Goal: Task Accomplishment & Management: Use online tool/utility

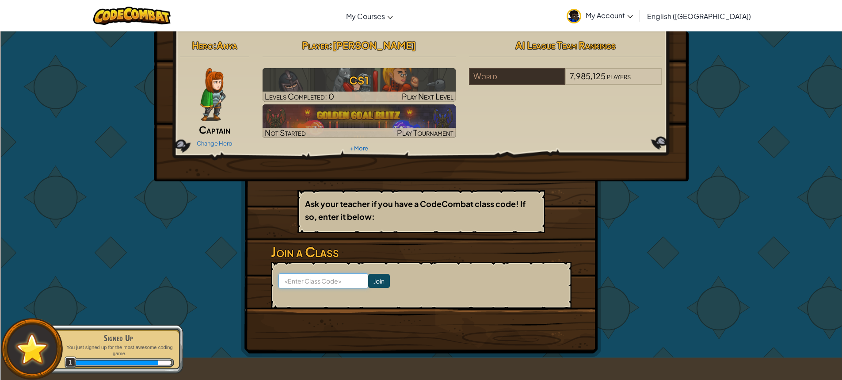
click at [346, 279] on input at bounding box center [323, 280] width 90 height 15
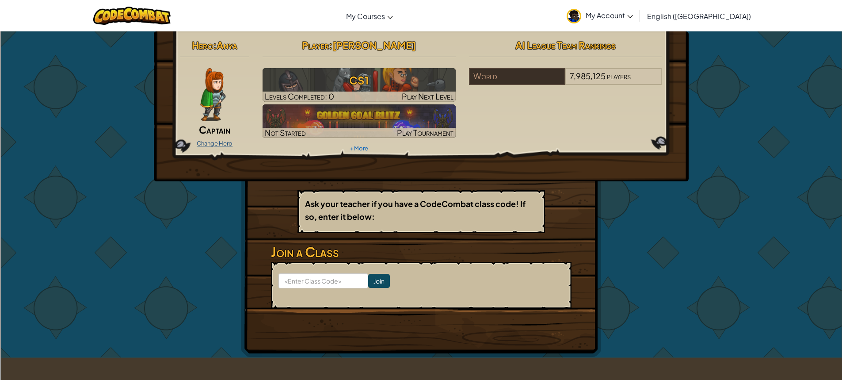
click at [205, 143] on link "Change Hero" at bounding box center [215, 143] width 36 height 7
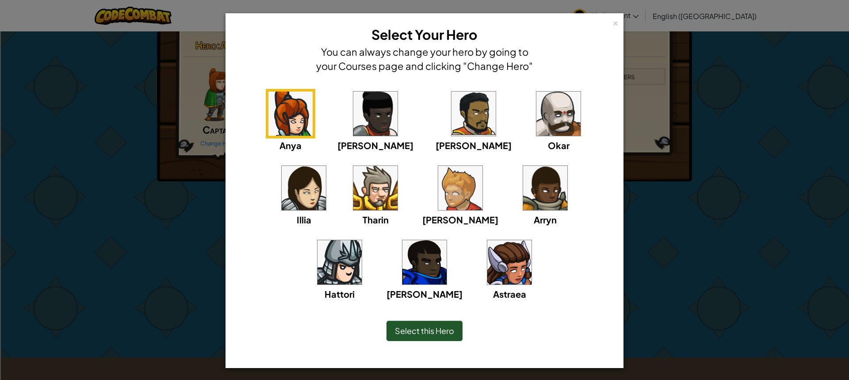
click at [536, 126] on img at bounding box center [558, 113] width 44 height 44
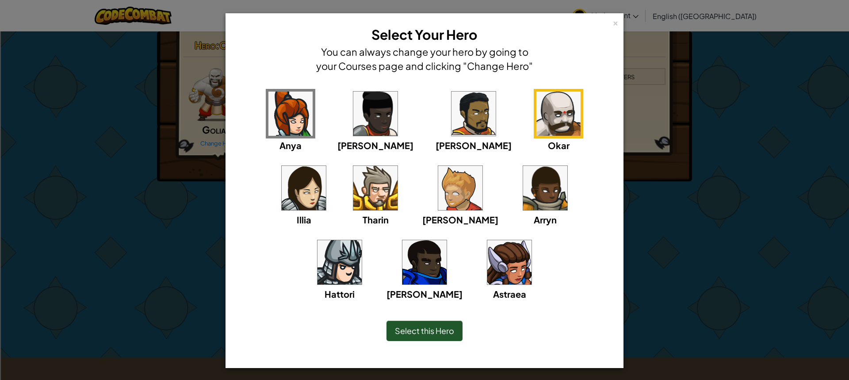
click at [446, 240] on img at bounding box center [424, 262] width 44 height 44
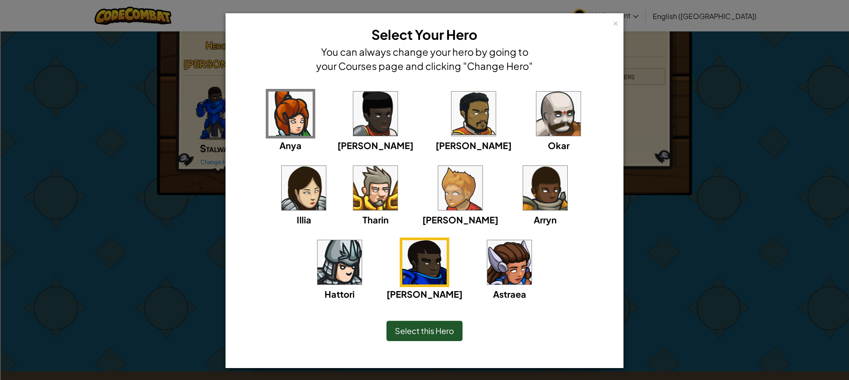
click at [440, 331] on span "Select this Hero" at bounding box center [424, 330] width 59 height 10
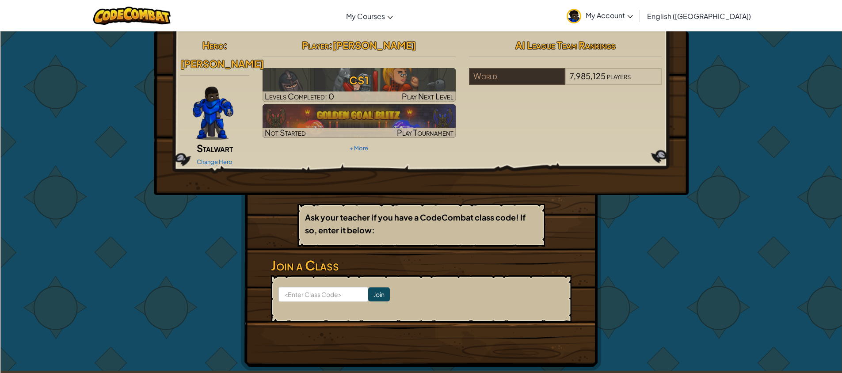
click at [198, 108] on img at bounding box center [213, 113] width 41 height 53
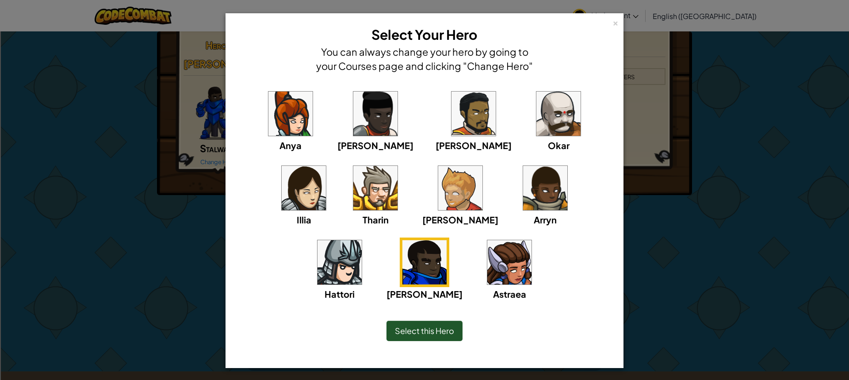
click at [362, 240] on img at bounding box center [339, 262] width 44 height 44
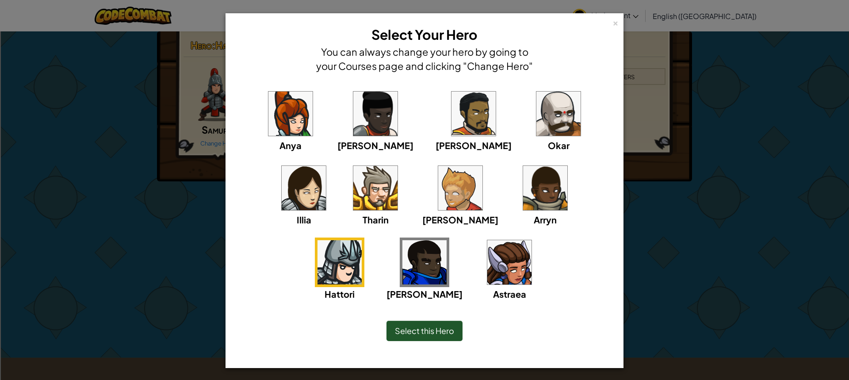
click at [536, 127] on img at bounding box center [558, 113] width 44 height 44
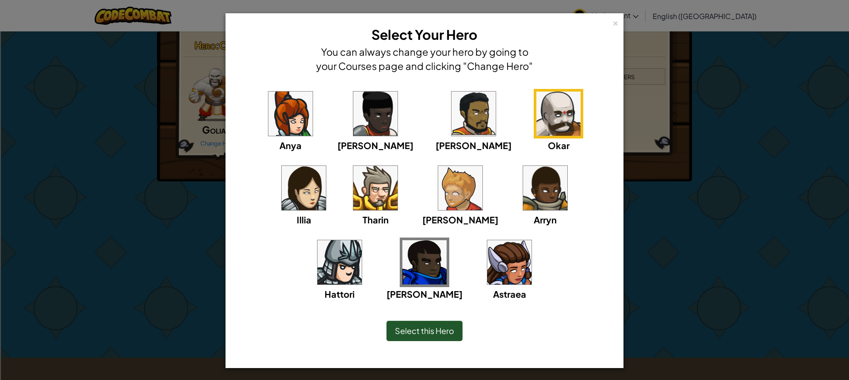
click at [444, 337] on div "Select this Hero" at bounding box center [424, 330] width 76 height 20
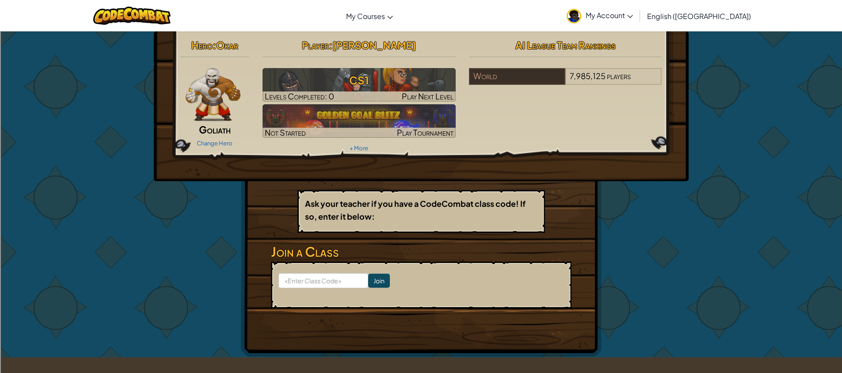
click at [225, 111] on img at bounding box center [213, 94] width 55 height 53
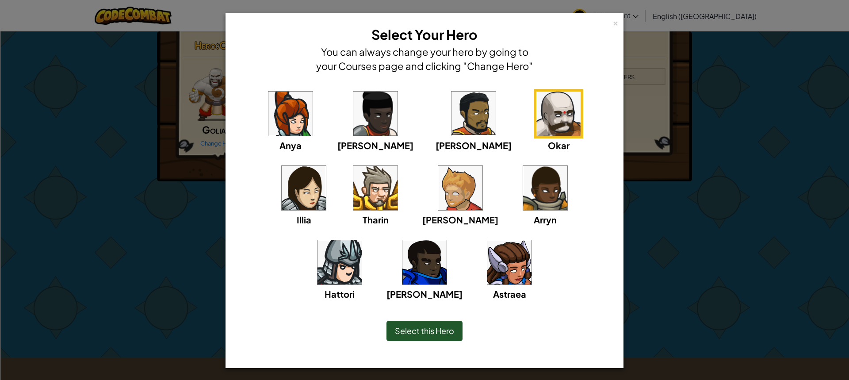
click at [446, 240] on img at bounding box center [424, 262] width 44 height 44
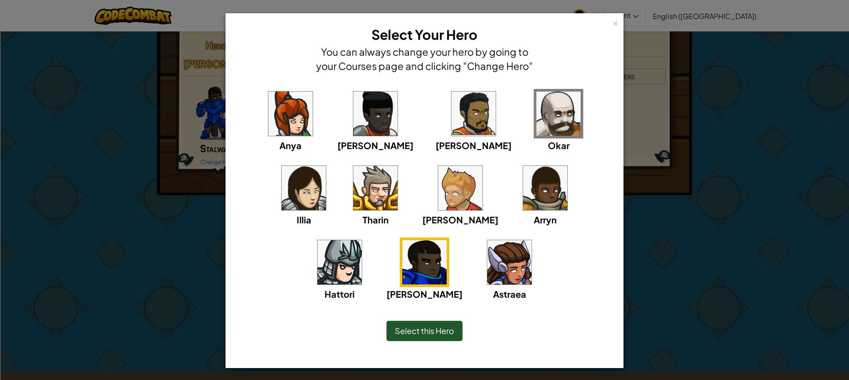
click at [431, 330] on span "Select this Hero" at bounding box center [424, 330] width 59 height 10
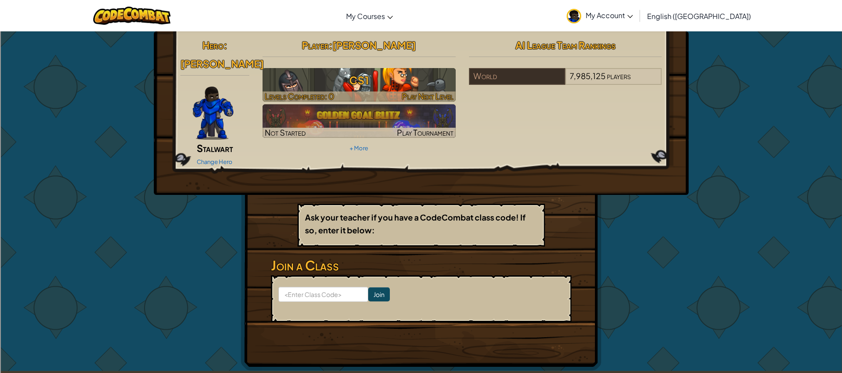
click at [422, 91] on span "Play Next Level" at bounding box center [428, 96] width 52 height 10
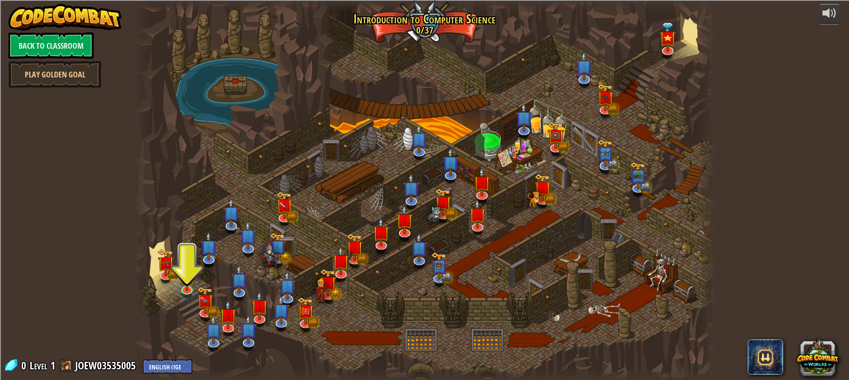
click at [187, 250] on div at bounding box center [424, 190] width 581 height 380
click at [186, 282] on img at bounding box center [186, 271] width 15 height 35
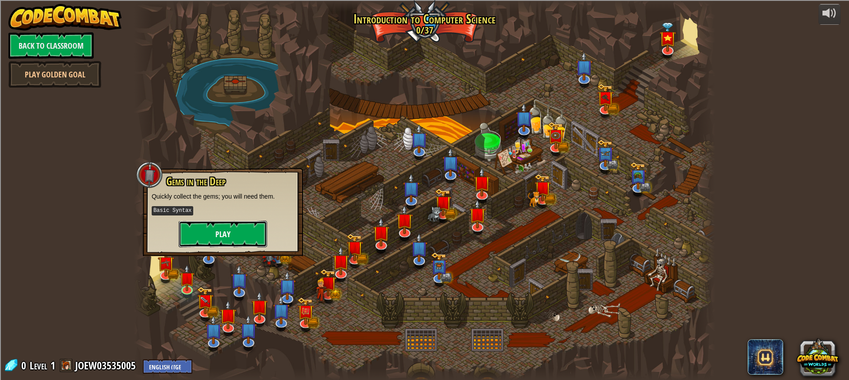
click at [209, 240] on button "Play" at bounding box center [223, 234] width 88 height 27
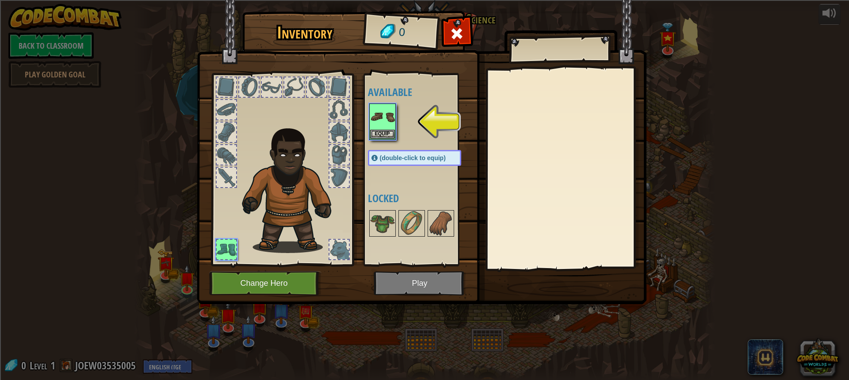
click at [396, 118] on div at bounding box center [423, 121] width 111 height 39
click at [384, 129] on button "Equip" at bounding box center [382, 133] width 25 height 9
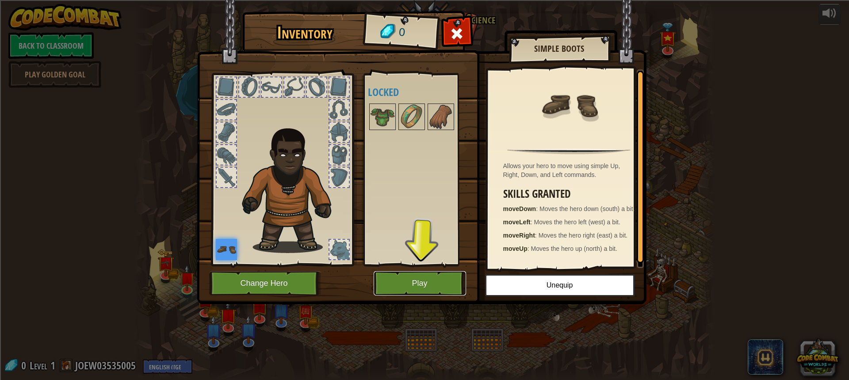
click at [429, 279] on button "Play" at bounding box center [419, 283] width 92 height 24
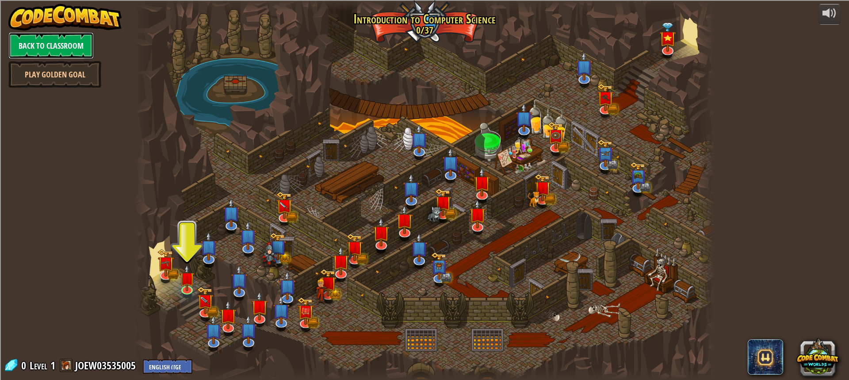
click at [27, 38] on link "Back to Classroom" at bounding box center [50, 45] width 85 height 27
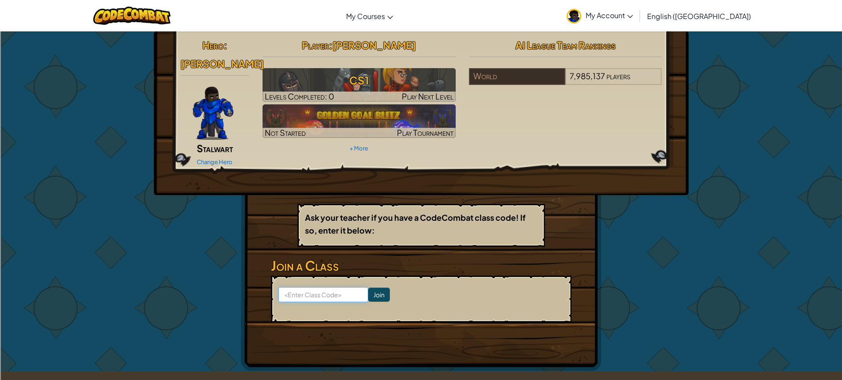
click at [317, 287] on input at bounding box center [323, 294] width 90 height 15
click at [316, 287] on input at bounding box center [323, 294] width 90 height 15
click at [621, 76] on span "players" at bounding box center [618, 76] width 24 height 10
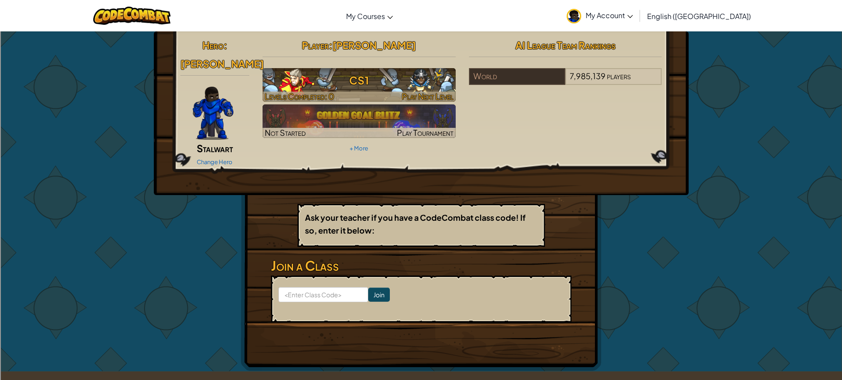
click at [373, 90] on h3 "CS1" at bounding box center [359, 80] width 193 height 20
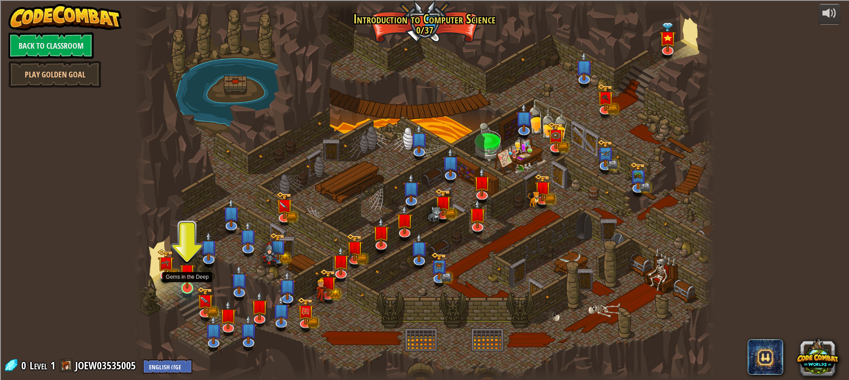
click at [186, 276] on img at bounding box center [186, 271] width 15 height 35
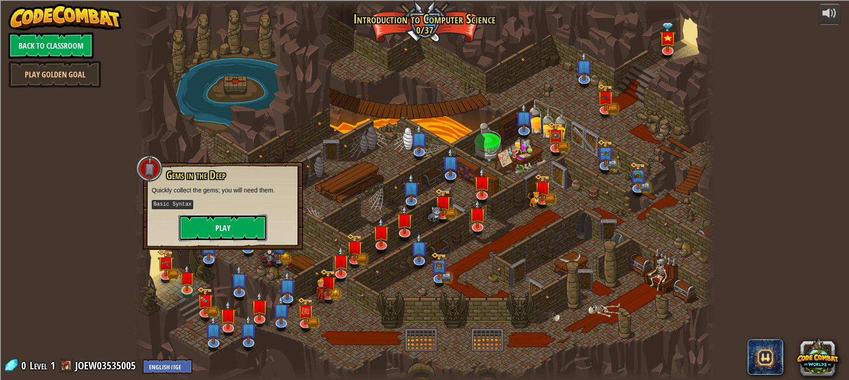
drag, startPoint x: 219, startPoint y: 238, endPoint x: 221, endPoint y: 232, distance: 6.2
click at [221, 232] on button "Play" at bounding box center [223, 227] width 88 height 27
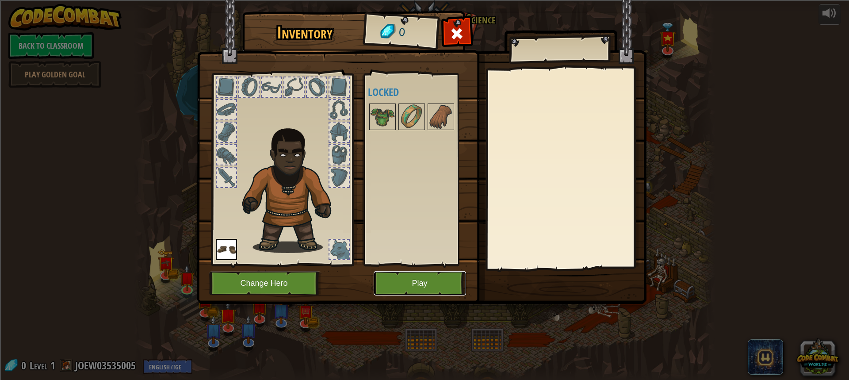
click at [383, 286] on button "Play" at bounding box center [419, 283] width 92 height 24
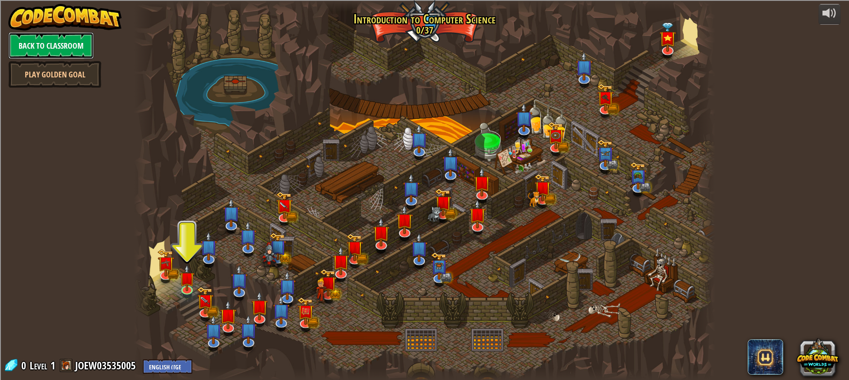
click at [67, 37] on link "Back to Classroom" at bounding box center [50, 45] width 85 height 27
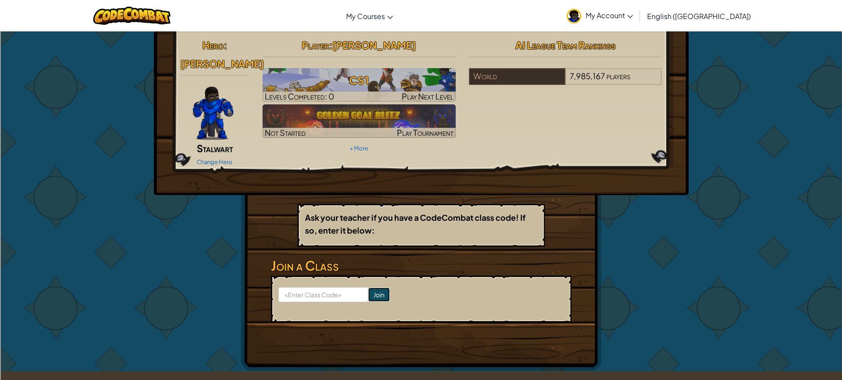
click at [371, 287] on input "Join" at bounding box center [379, 294] width 22 height 14
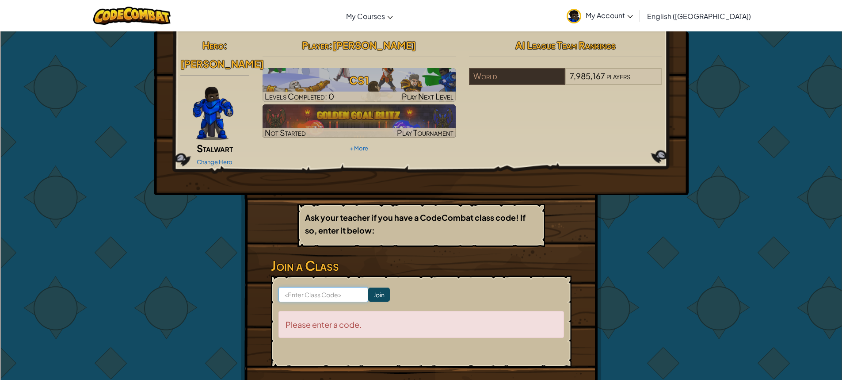
click at [324, 287] on input at bounding box center [323, 294] width 90 height 15
type input "bedgoldbad"
click input "Join" at bounding box center [379, 294] width 22 height 14
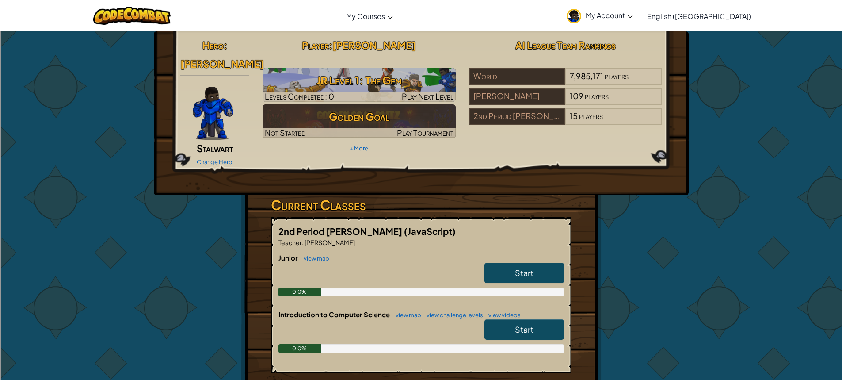
click at [512, 263] on link "Start" at bounding box center [524, 273] width 80 height 20
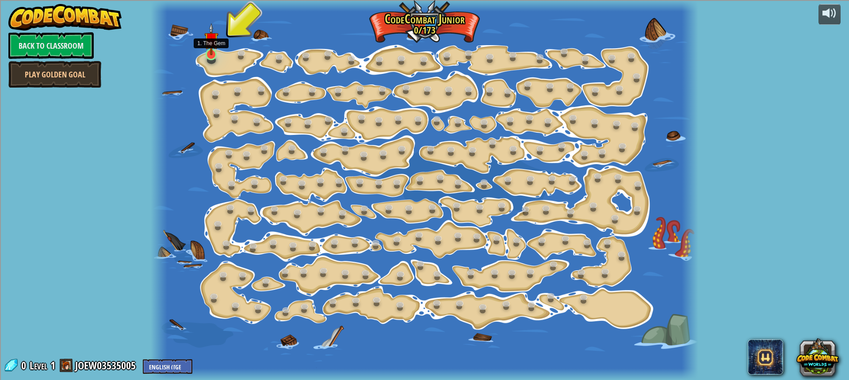
click at [206, 47] on img at bounding box center [211, 39] width 14 height 32
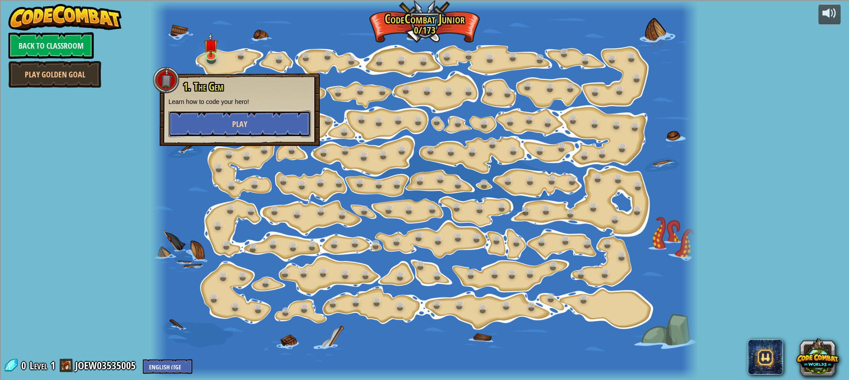
click at [251, 115] on button "Play" at bounding box center [239, 123] width 142 height 27
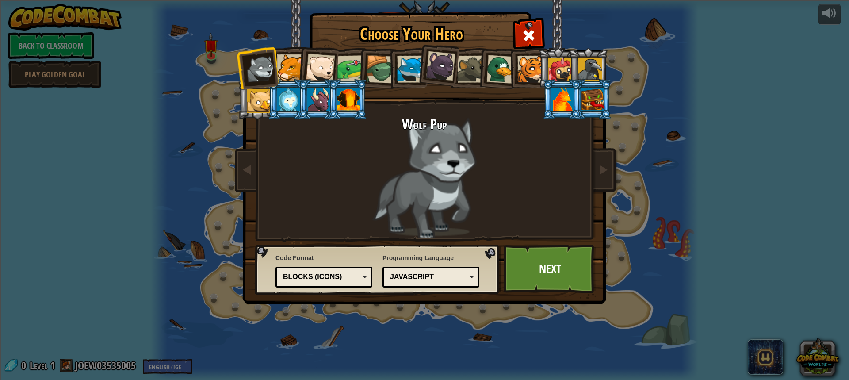
click at [413, 66] on div at bounding box center [410, 69] width 27 height 27
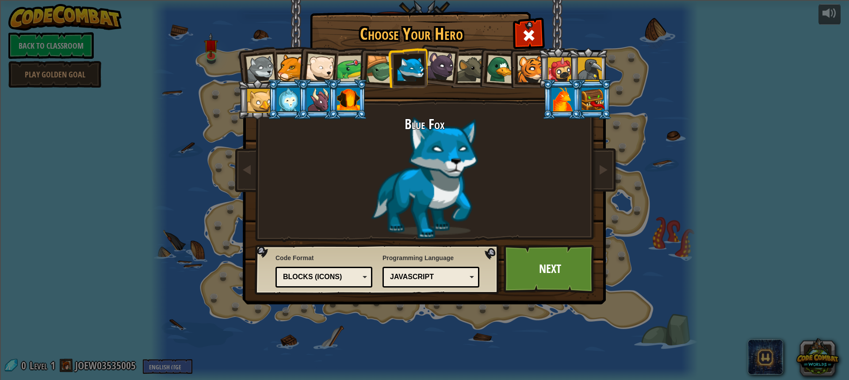
click at [354, 93] on div at bounding box center [348, 100] width 23 height 24
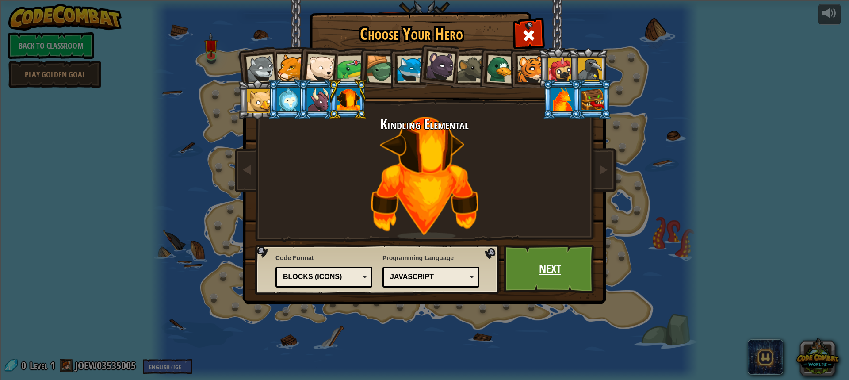
click at [555, 285] on link "Next" at bounding box center [549, 268] width 92 height 49
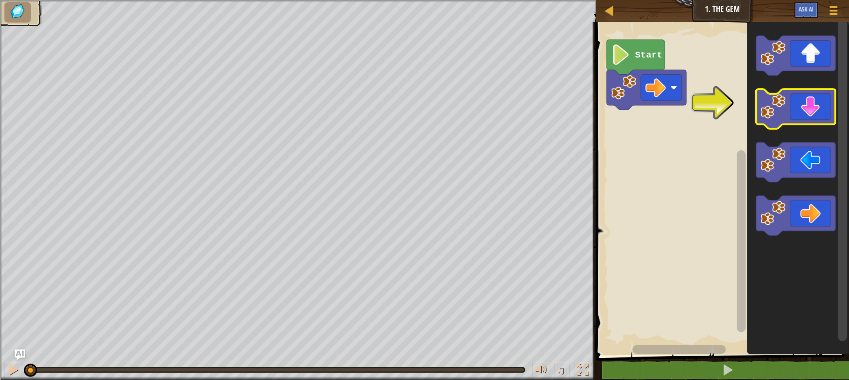
click at [813, 96] on icon "Blockly Workspace" at bounding box center [795, 109] width 80 height 40
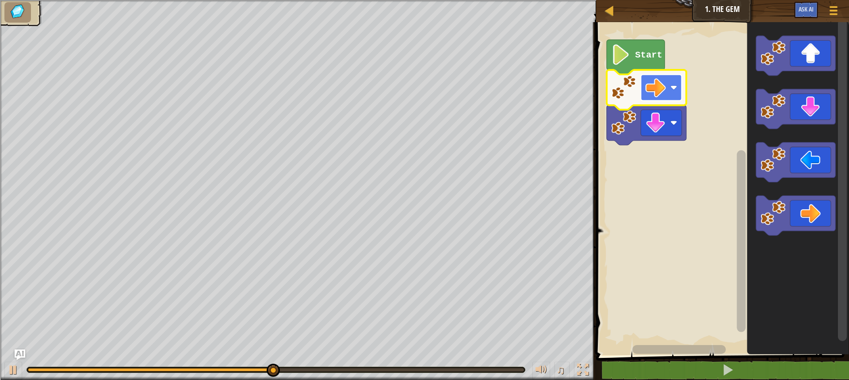
click at [666, 88] on rect "Blockly Workspace" at bounding box center [660, 87] width 41 height 26
click at [651, 61] on icon "Blockly Workspace" at bounding box center [635, 57] width 58 height 34
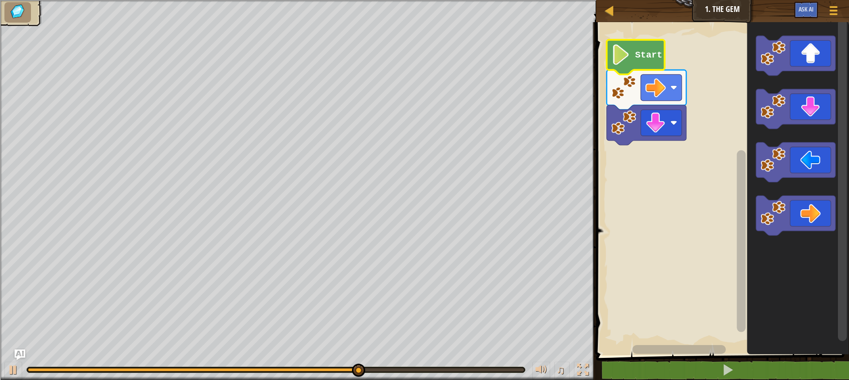
click at [652, 62] on icon "Blockly Workspace" at bounding box center [635, 57] width 58 height 34
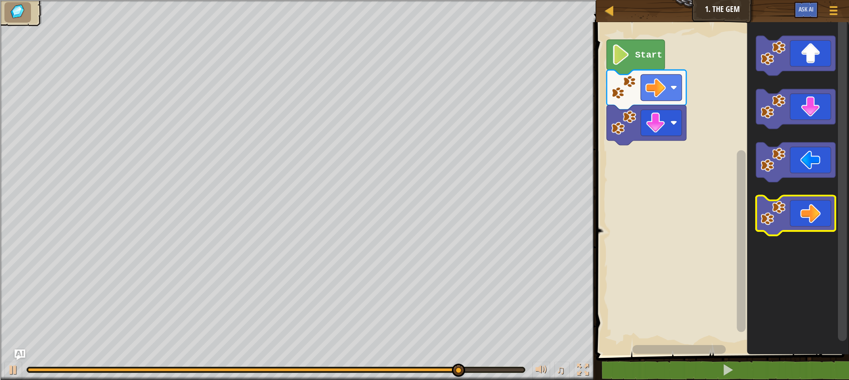
click at [820, 205] on icon "Blockly Workspace" at bounding box center [795, 216] width 80 height 40
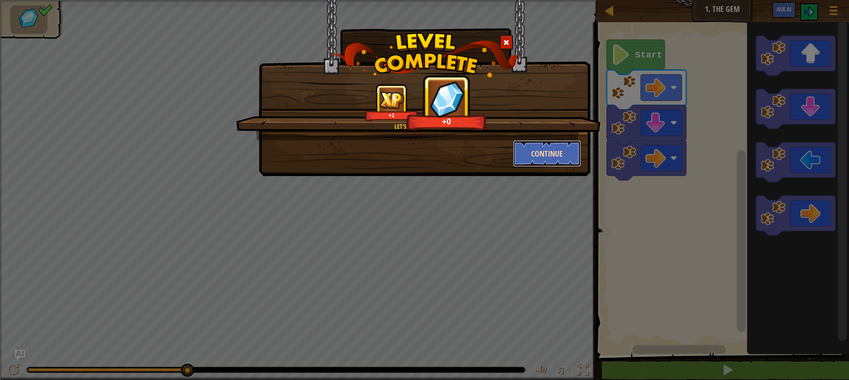
click at [548, 148] on button "Continue" at bounding box center [547, 153] width 69 height 27
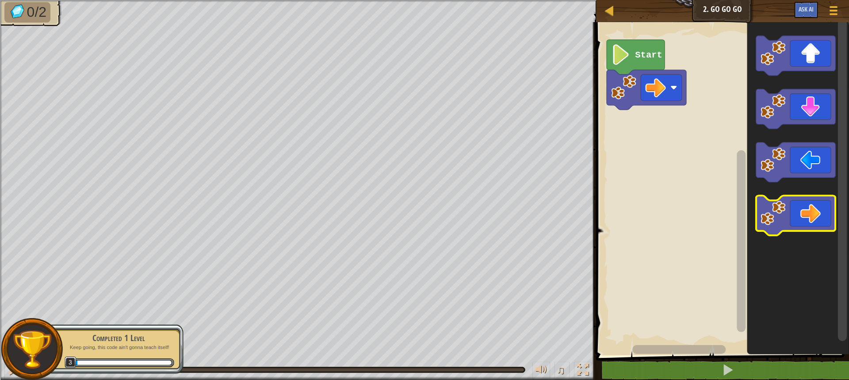
click at [816, 212] on icon "Blockly Workspace" at bounding box center [795, 216] width 80 height 40
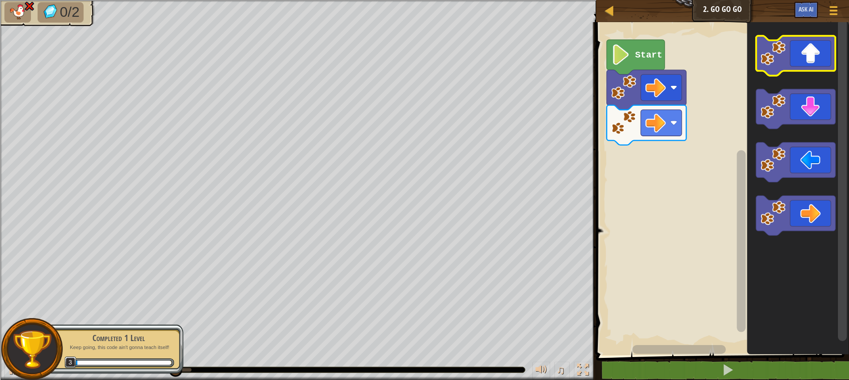
click at [825, 64] on icon "Blockly Workspace" at bounding box center [795, 56] width 80 height 40
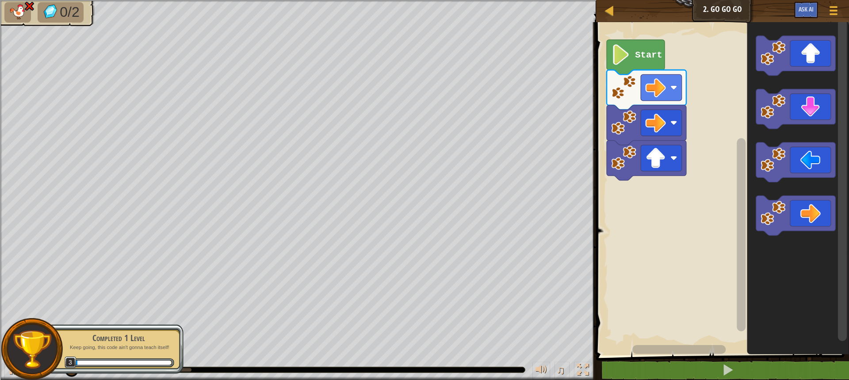
click at [824, 69] on icon "Blockly Workspace" at bounding box center [795, 56] width 80 height 40
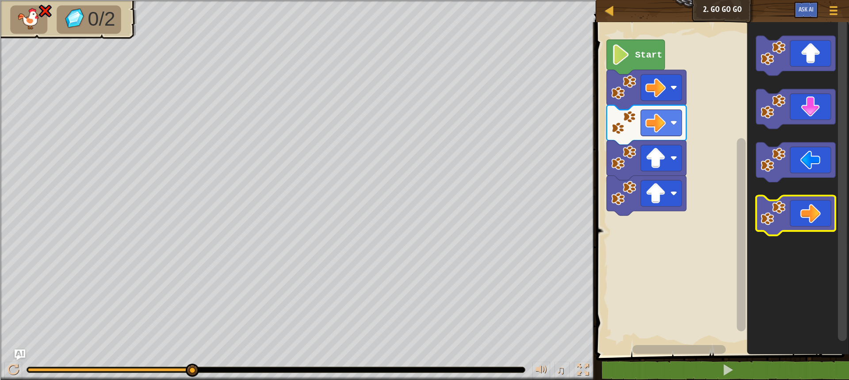
click at [819, 216] on icon "Blockly Workspace" at bounding box center [795, 216] width 80 height 40
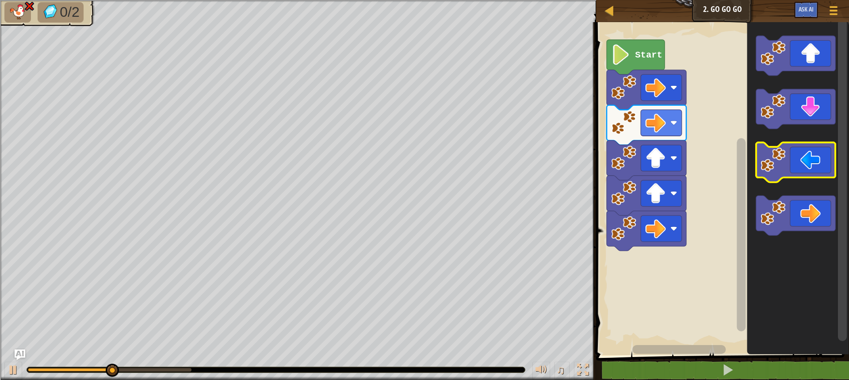
click at [802, 168] on icon "Blockly Workspace" at bounding box center [795, 163] width 80 height 40
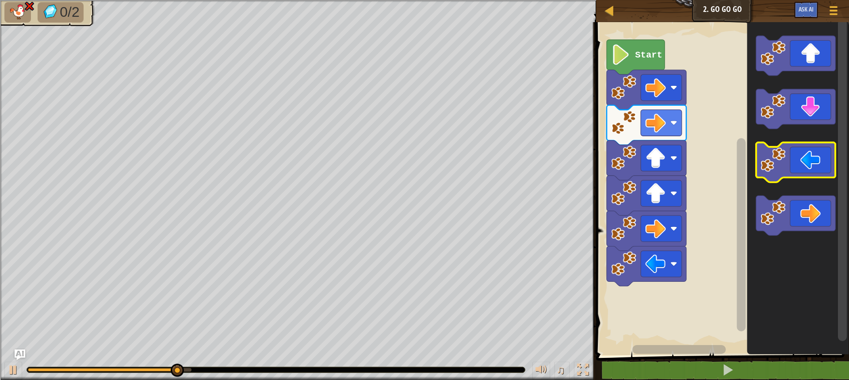
click at [802, 168] on icon "Blockly Workspace" at bounding box center [795, 163] width 80 height 40
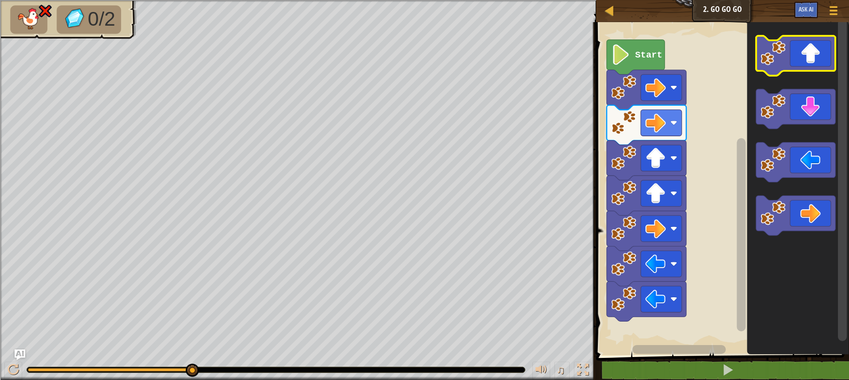
click at [812, 46] on icon "Blockly Workspace" at bounding box center [795, 56] width 80 height 40
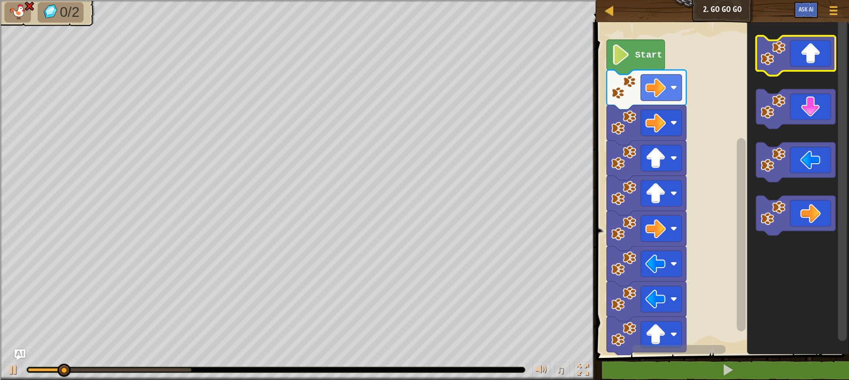
click at [807, 51] on icon "Blockly Workspace" at bounding box center [795, 56] width 80 height 40
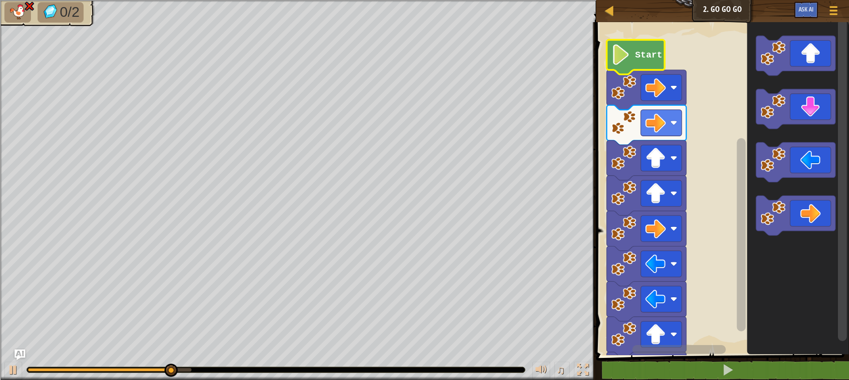
click at [648, 53] on text "Start" at bounding box center [648, 55] width 27 height 10
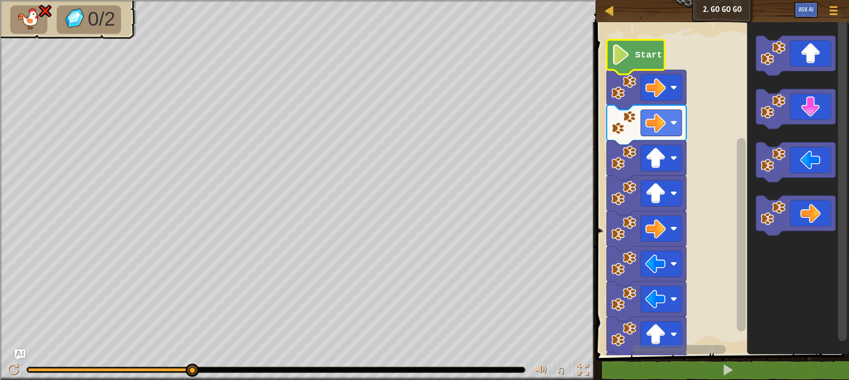
click at [648, 53] on text "Start" at bounding box center [648, 55] width 27 height 10
click at [650, 335] on image "Blockly Workspace" at bounding box center [655, 334] width 20 height 20
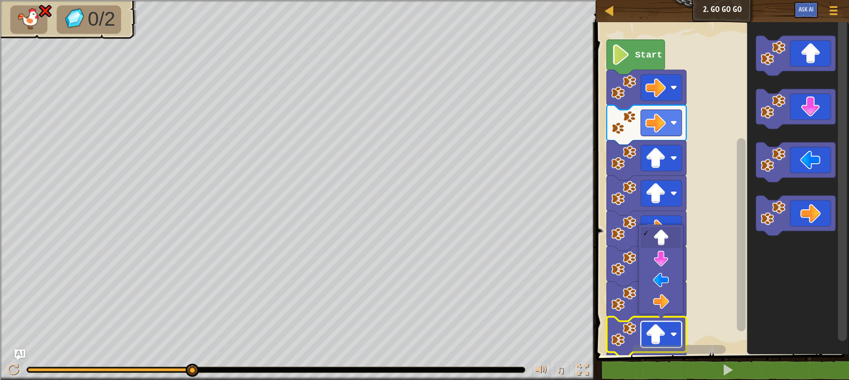
click at [651, 334] on image "Blockly Workspace" at bounding box center [655, 334] width 20 height 20
click at [653, 331] on image "Blockly Workspace" at bounding box center [655, 334] width 20 height 20
click at [655, 330] on image "Blockly Workspace" at bounding box center [655, 334] width 20 height 20
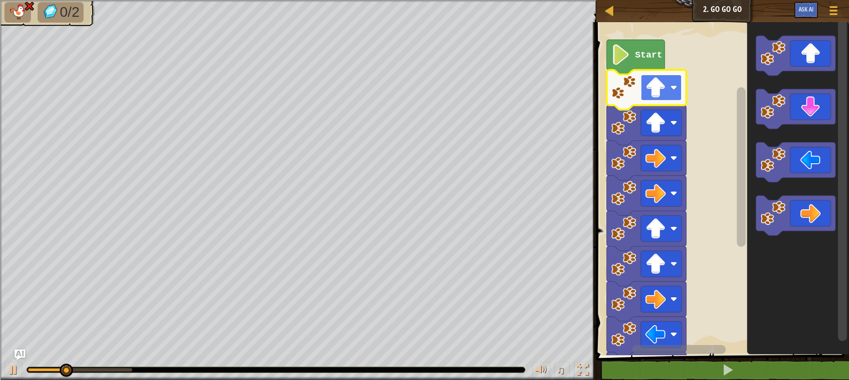
click at [661, 92] on image "Blockly Workspace" at bounding box center [655, 87] width 20 height 20
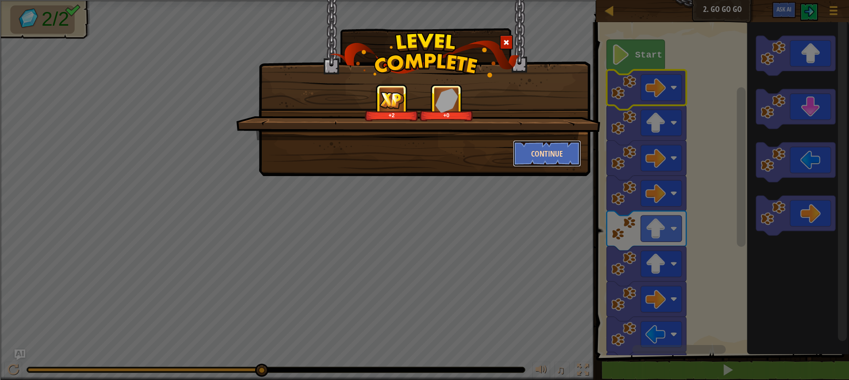
click at [563, 149] on button "Continue" at bounding box center [547, 153] width 69 height 27
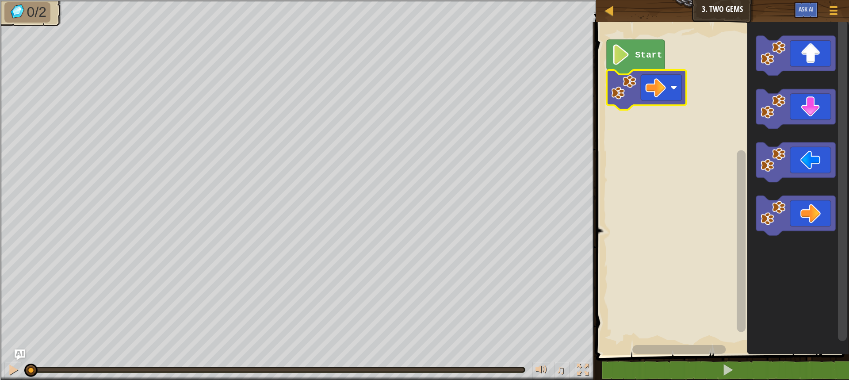
click at [659, 59] on text "Start" at bounding box center [648, 55] width 27 height 10
click at [663, 61] on icon "Blockly Workspace" at bounding box center [635, 57] width 58 height 34
click at [627, 54] on image "Blockly Workspace" at bounding box center [620, 54] width 19 height 20
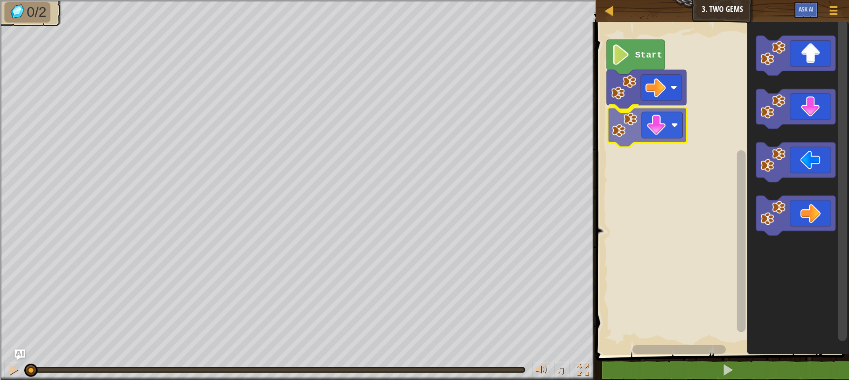
click at [667, 116] on div "Start" at bounding box center [720, 186] width 255 height 337
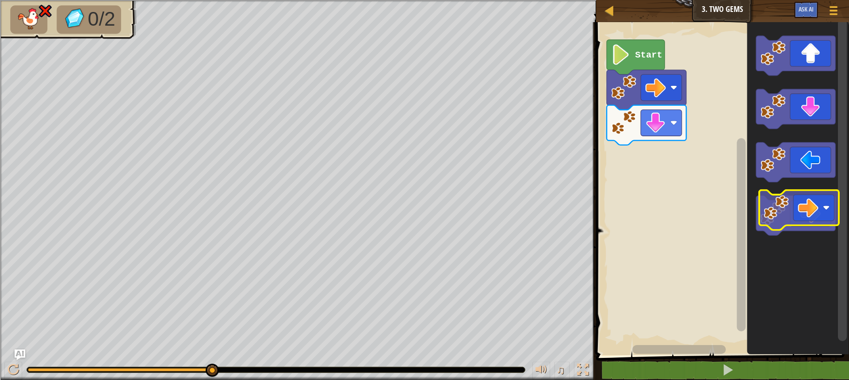
click at [814, 201] on icon "Blockly Workspace" at bounding box center [795, 216] width 80 height 40
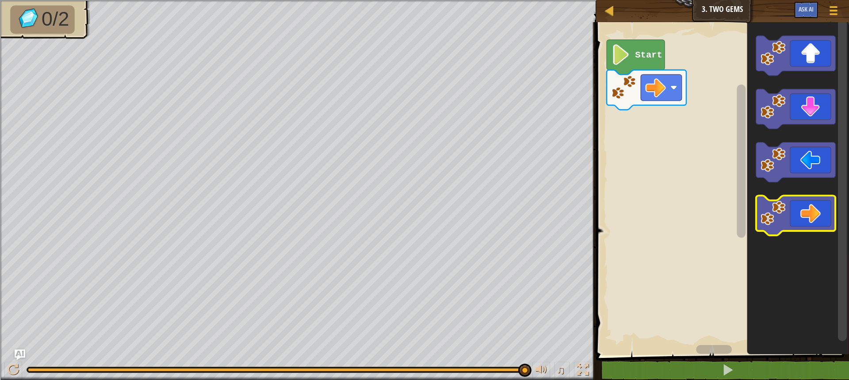
click at [801, 200] on icon "Blockly Workspace" at bounding box center [795, 216] width 80 height 40
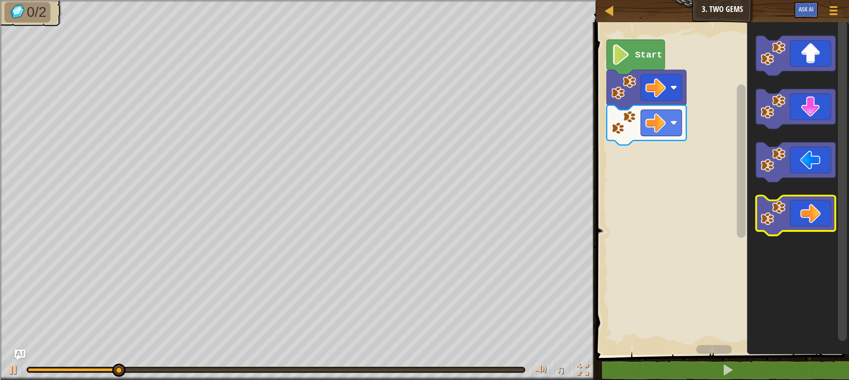
click at [801, 200] on icon "Blockly Workspace" at bounding box center [795, 216] width 80 height 40
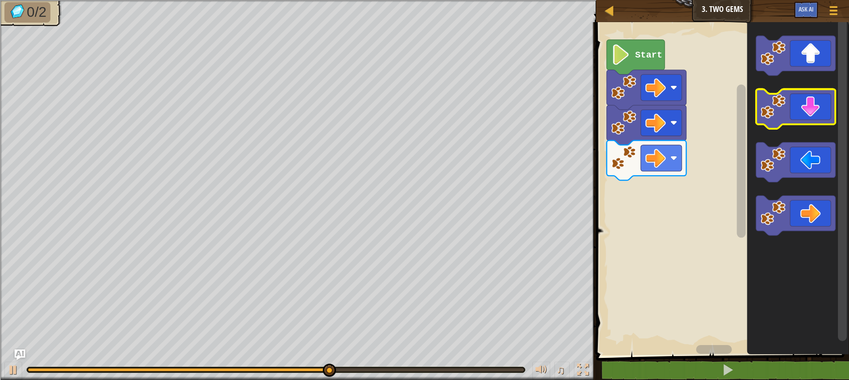
click at [815, 111] on icon "Blockly Workspace" at bounding box center [795, 109] width 80 height 40
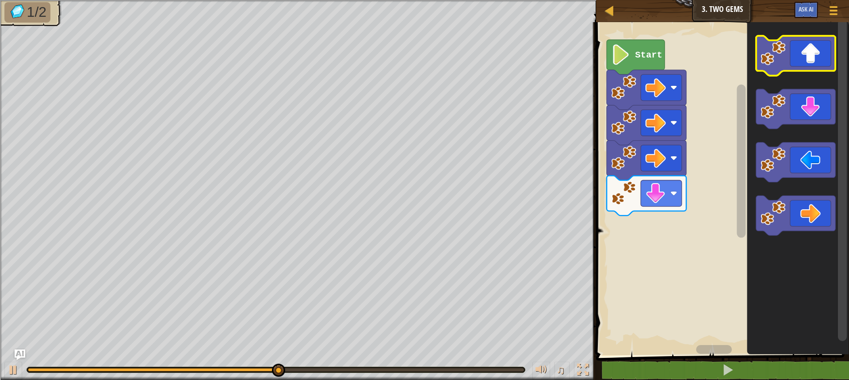
click at [804, 65] on icon "Blockly Workspace" at bounding box center [795, 56] width 80 height 40
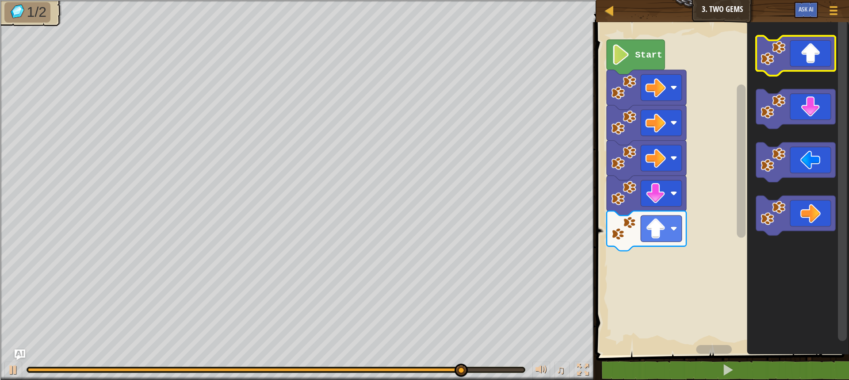
click at [820, 44] on icon "Blockly Workspace" at bounding box center [795, 56] width 80 height 40
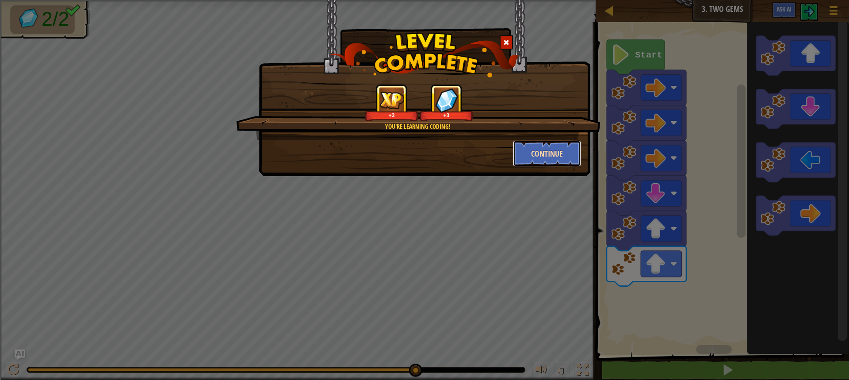
click at [549, 146] on button "Continue" at bounding box center [547, 153] width 69 height 27
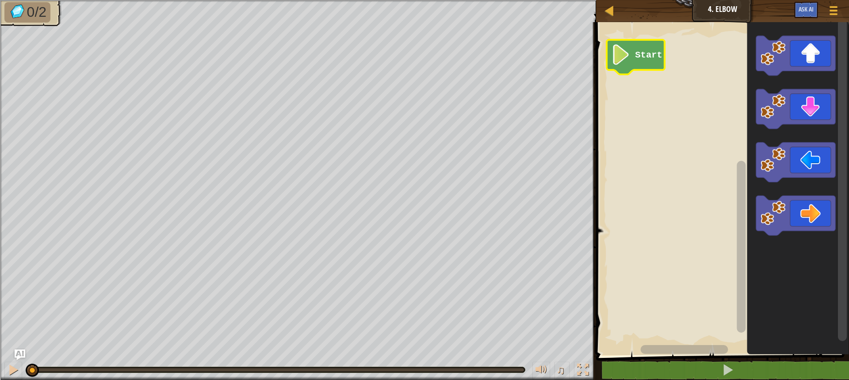
click at [644, 51] on text "Start" at bounding box center [648, 55] width 27 height 10
click at [817, 118] on icon "Blockly Workspace" at bounding box center [795, 109] width 80 height 40
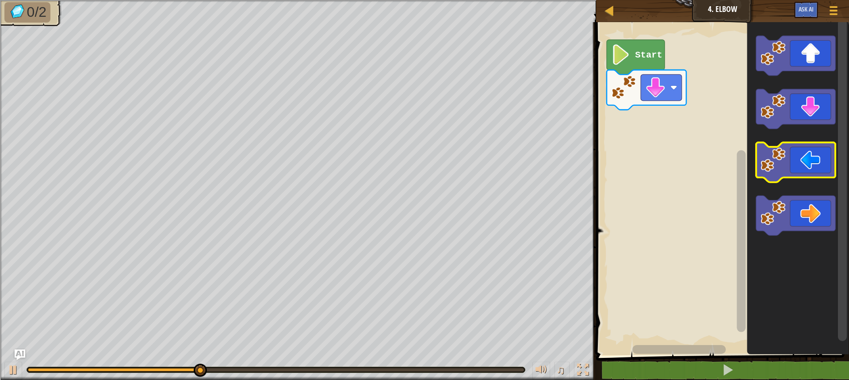
click at [806, 163] on icon "Blockly Workspace" at bounding box center [795, 163] width 80 height 40
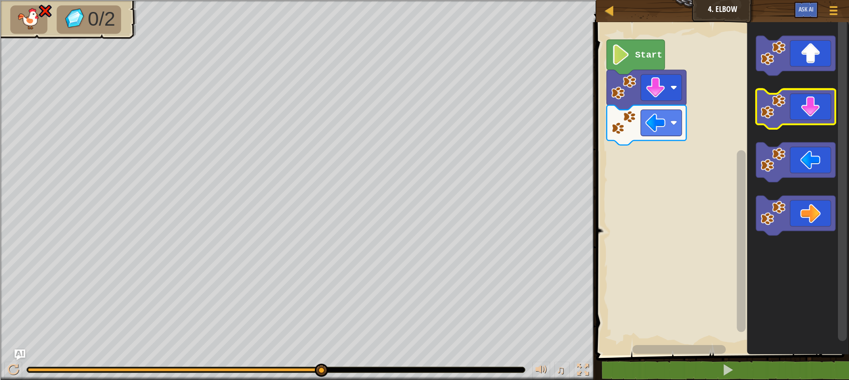
click at [779, 113] on image "Blockly Workspace" at bounding box center [772, 106] width 25 height 25
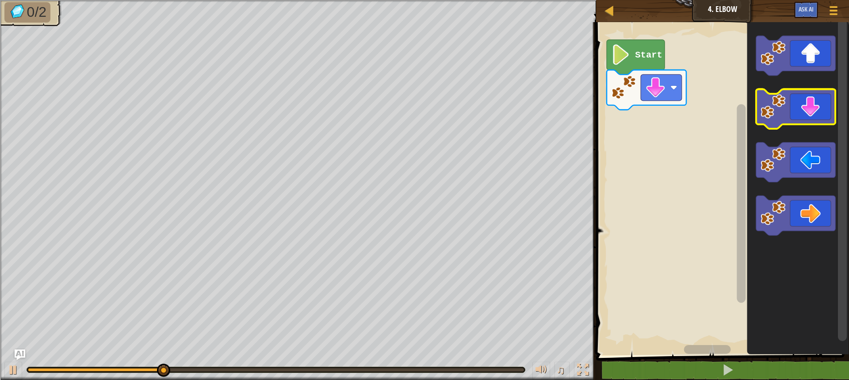
click at [822, 122] on icon "Blockly Workspace" at bounding box center [795, 109] width 80 height 40
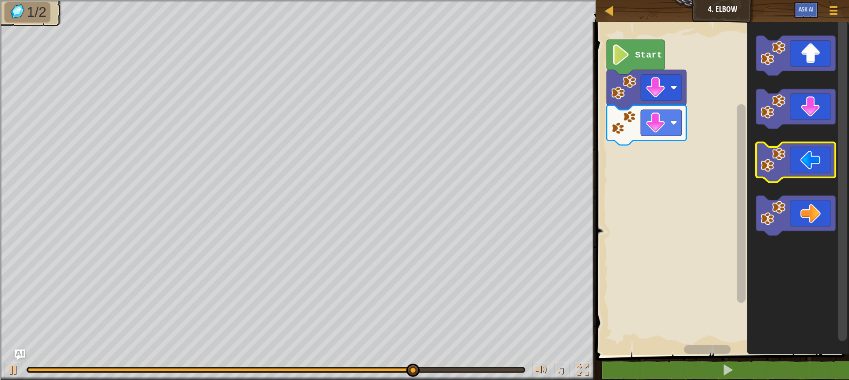
click at [796, 169] on icon "Blockly Workspace" at bounding box center [795, 163] width 80 height 40
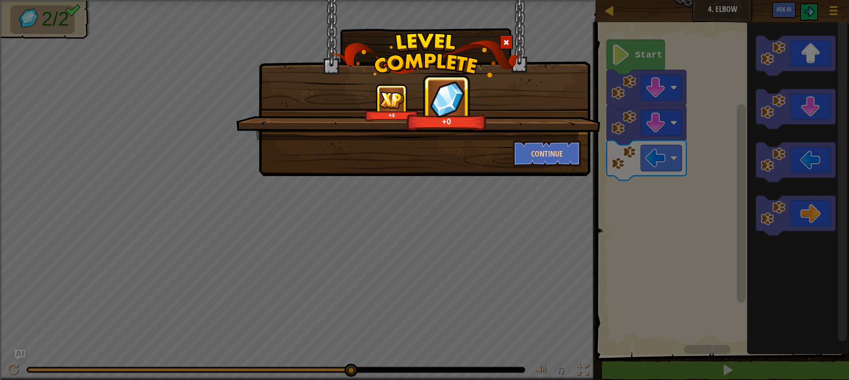
click at [537, 138] on div "+4 +0" at bounding box center [418, 112] width 364 height 56
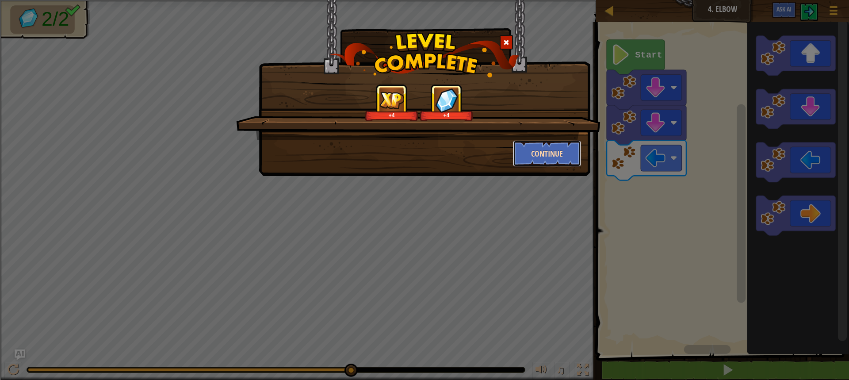
click at [574, 152] on button "Continue" at bounding box center [547, 153] width 69 height 27
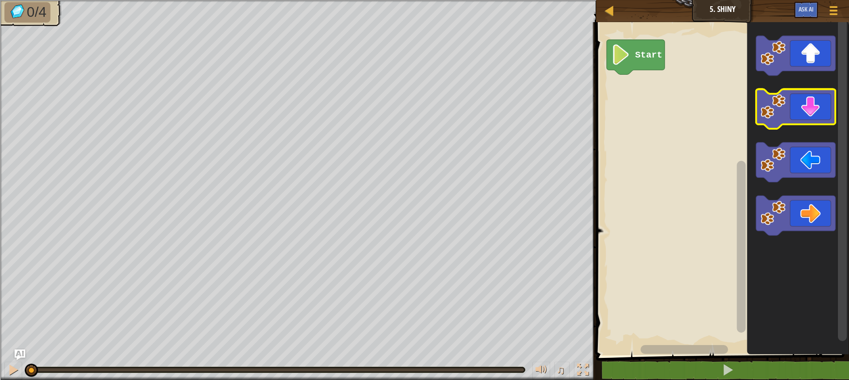
click at [814, 98] on icon "Blockly Workspace" at bounding box center [795, 109] width 80 height 40
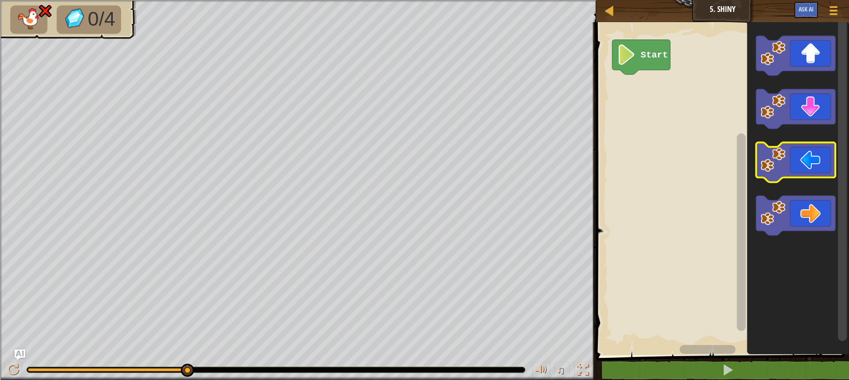
click at [811, 167] on icon "Blockly Workspace" at bounding box center [795, 163] width 80 height 40
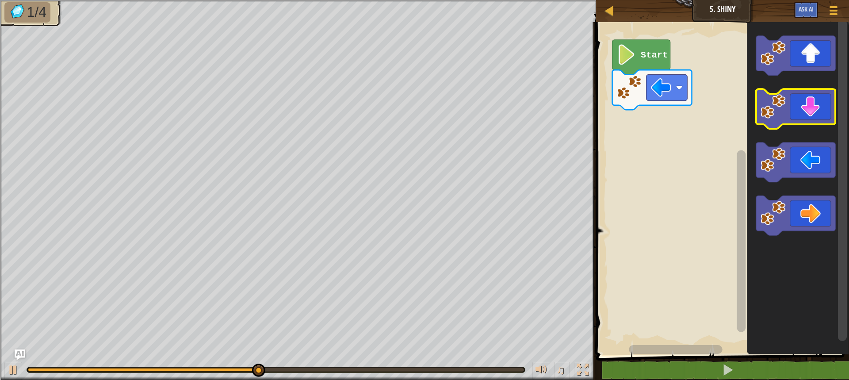
click at [829, 116] on icon "Blockly Workspace" at bounding box center [795, 109] width 80 height 40
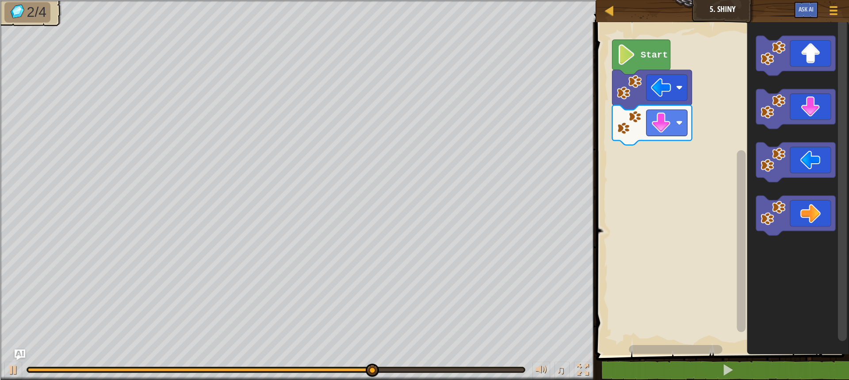
click at [803, 159] on icon "Blockly Workspace" at bounding box center [795, 163] width 80 height 40
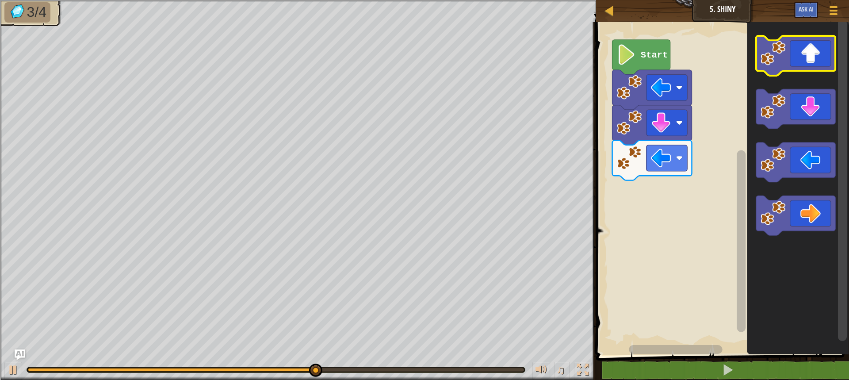
click at [821, 65] on icon "Blockly Workspace" at bounding box center [795, 56] width 80 height 40
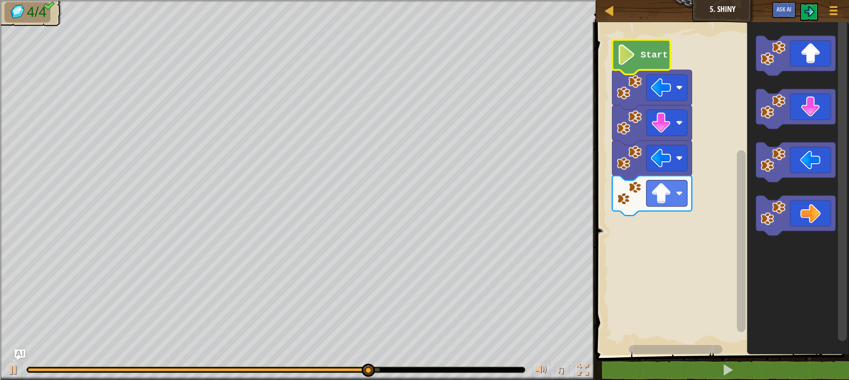
click at [651, 51] on text "Start" at bounding box center [653, 55] width 27 height 10
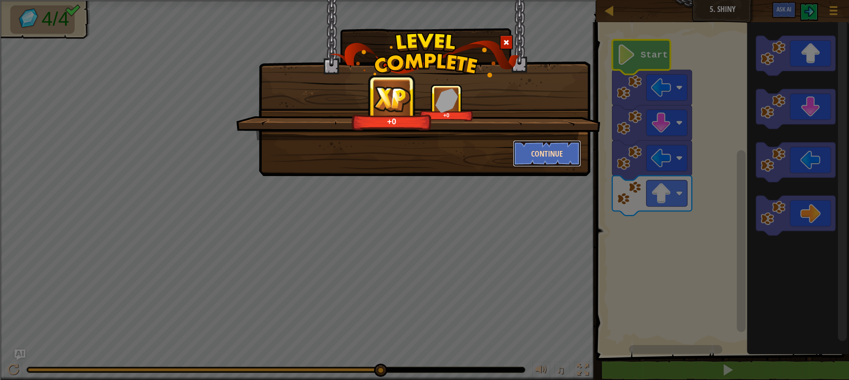
click at [544, 152] on button "Continue" at bounding box center [547, 153] width 69 height 27
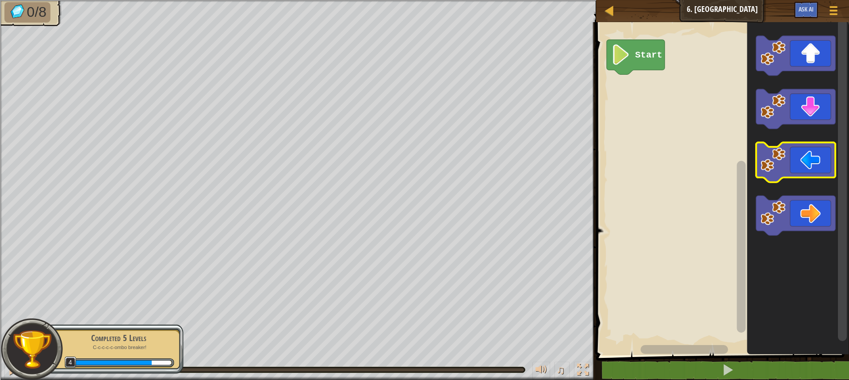
click at [807, 171] on icon "Blockly Workspace" at bounding box center [795, 163] width 80 height 40
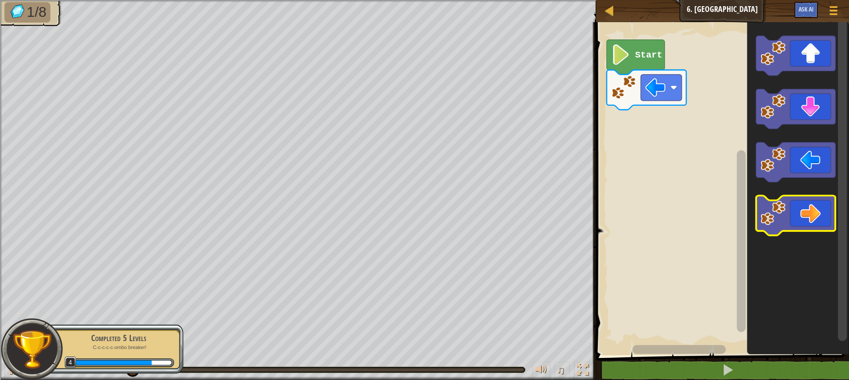
click at [802, 212] on icon "Blockly Workspace" at bounding box center [795, 216] width 80 height 40
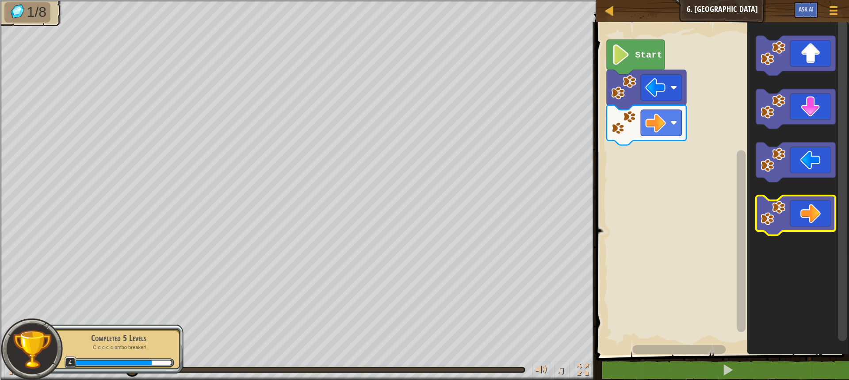
click at [804, 213] on icon "Blockly Workspace" at bounding box center [795, 216] width 80 height 40
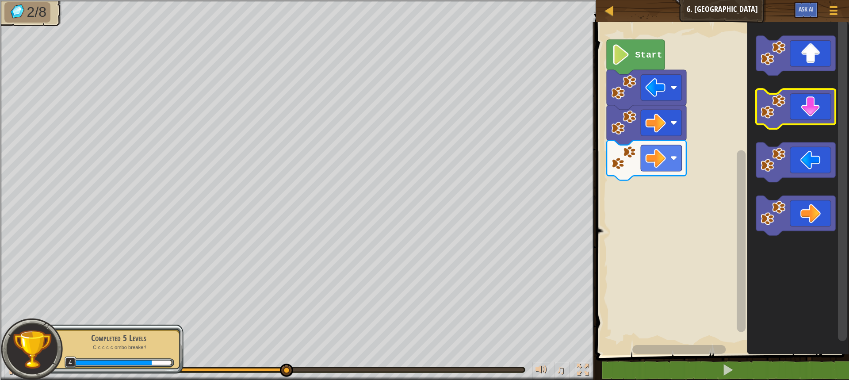
click at [808, 116] on icon "Blockly Workspace" at bounding box center [795, 109] width 80 height 40
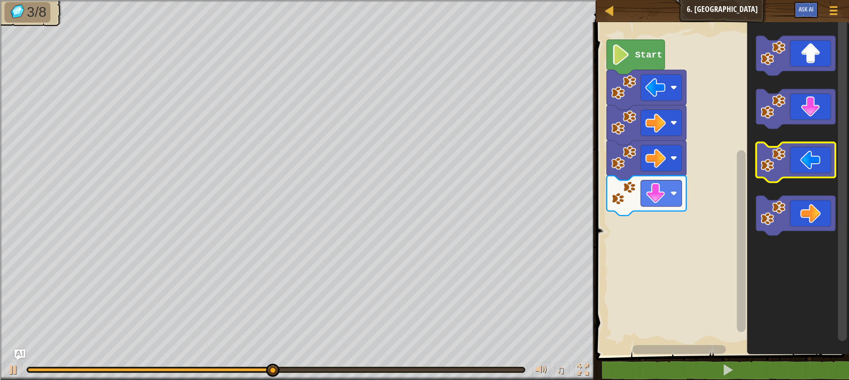
click at [807, 164] on icon "Blockly Workspace" at bounding box center [795, 163] width 80 height 40
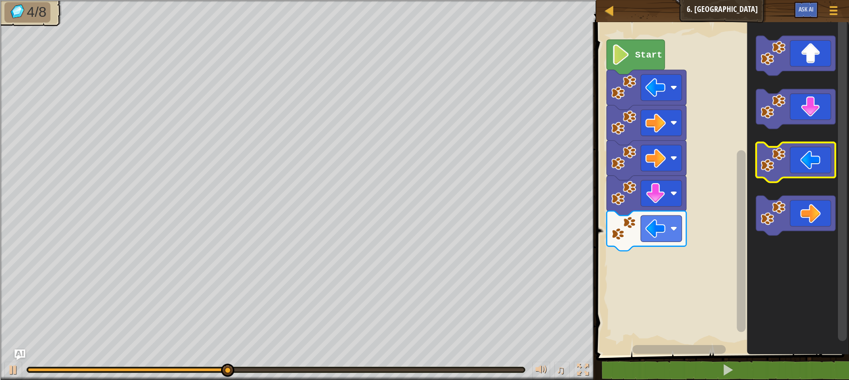
click at [807, 164] on icon "Blockly Workspace" at bounding box center [795, 163] width 80 height 40
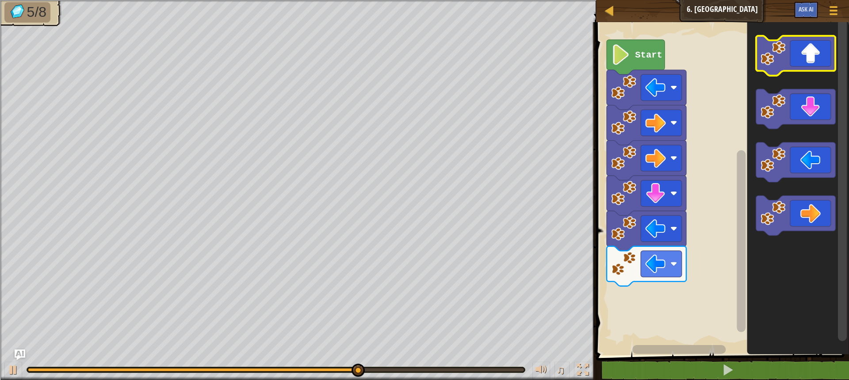
click at [800, 60] on icon "Blockly Workspace" at bounding box center [795, 56] width 80 height 40
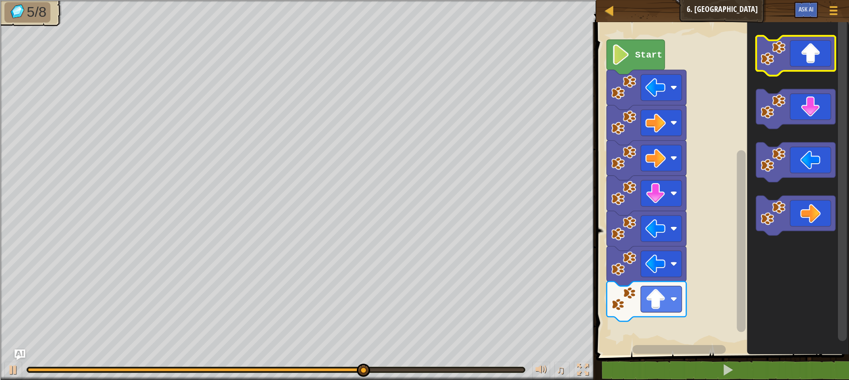
click at [800, 60] on icon "Blockly Workspace" at bounding box center [795, 56] width 80 height 40
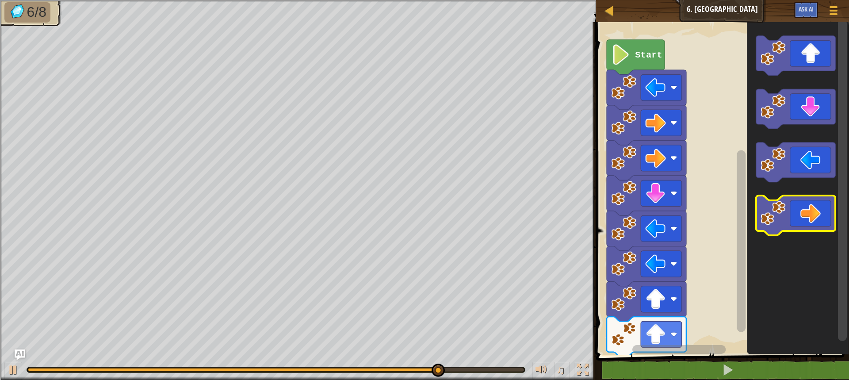
click at [815, 227] on icon "Blockly Workspace" at bounding box center [795, 216] width 80 height 40
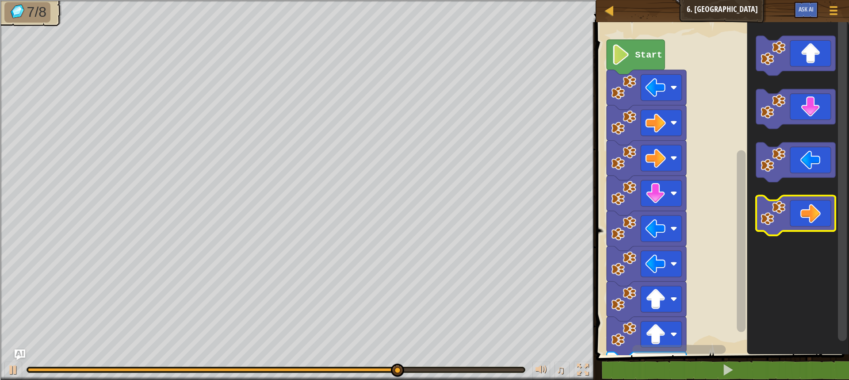
click at [815, 226] on icon "Blockly Workspace" at bounding box center [795, 216] width 80 height 40
click at [815, 223] on icon "Blockly Workspace" at bounding box center [795, 216] width 80 height 40
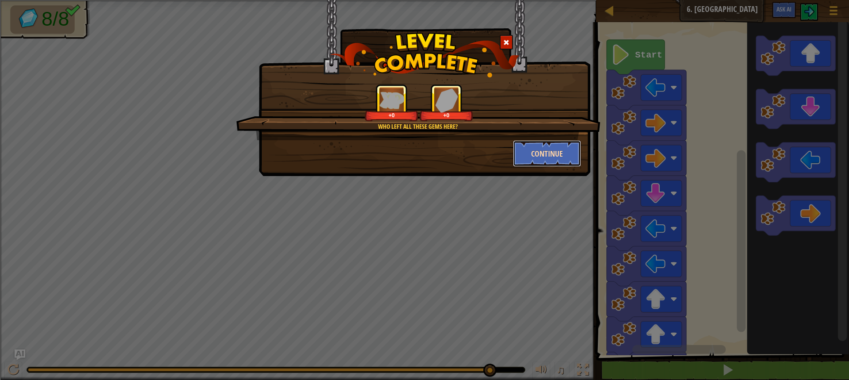
click at [520, 145] on button "Continue" at bounding box center [547, 153] width 69 height 27
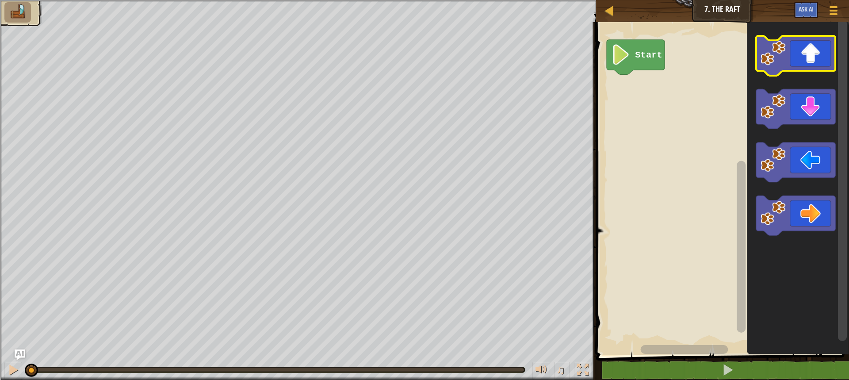
click at [798, 49] on icon "Blockly Workspace" at bounding box center [795, 56] width 80 height 40
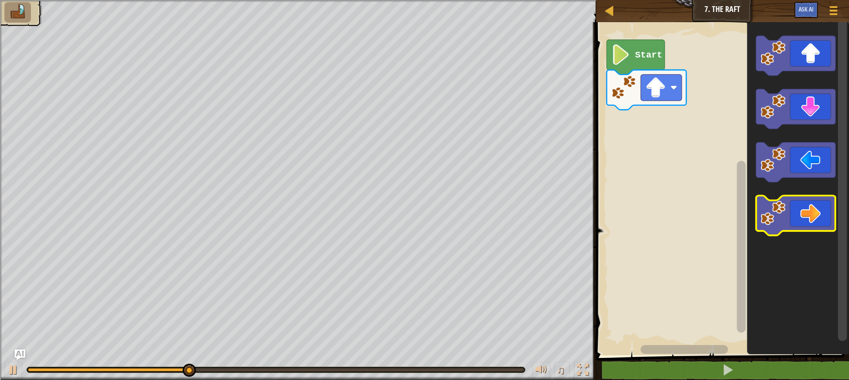
click at [818, 207] on icon "Blockly Workspace" at bounding box center [795, 216] width 80 height 40
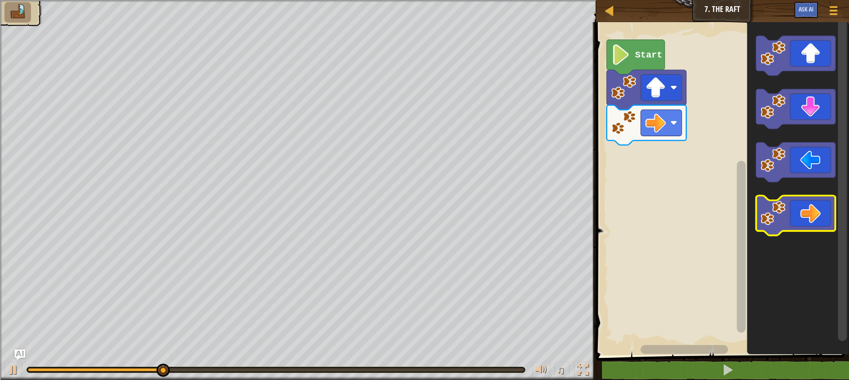
click at [818, 207] on icon "Blockly Workspace" at bounding box center [795, 216] width 80 height 40
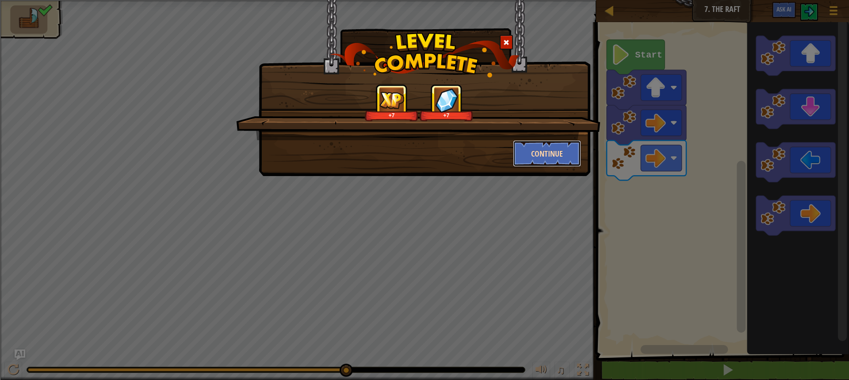
click at [578, 160] on button "Continue" at bounding box center [547, 153] width 69 height 27
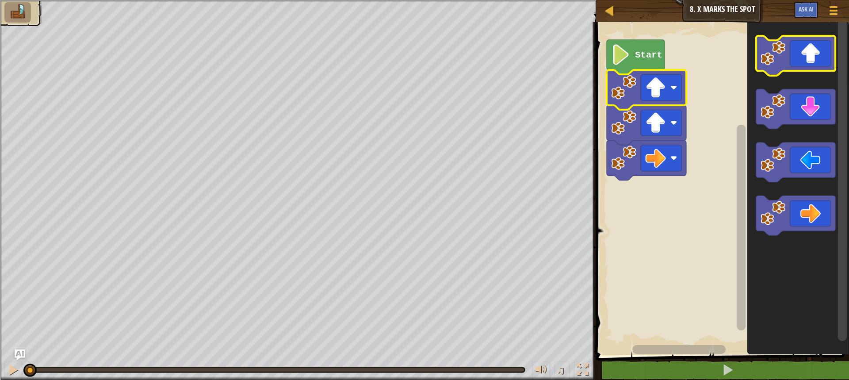
click at [803, 57] on icon "Blockly Workspace" at bounding box center [795, 56] width 80 height 40
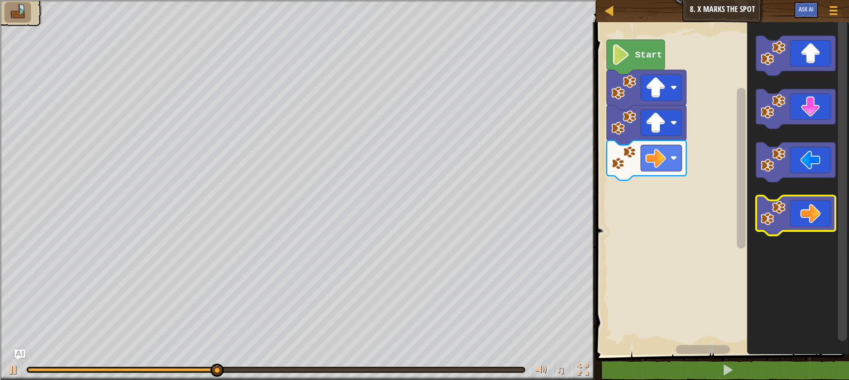
click at [826, 207] on icon "Blockly Workspace" at bounding box center [795, 216] width 80 height 40
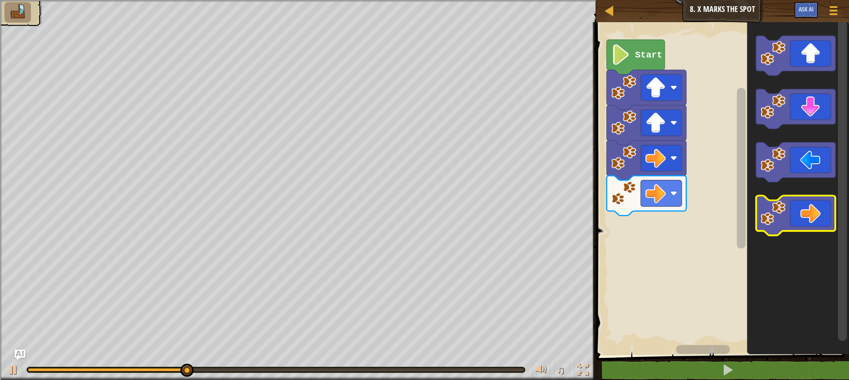
click at [826, 207] on icon "Blockly Workspace" at bounding box center [795, 216] width 80 height 40
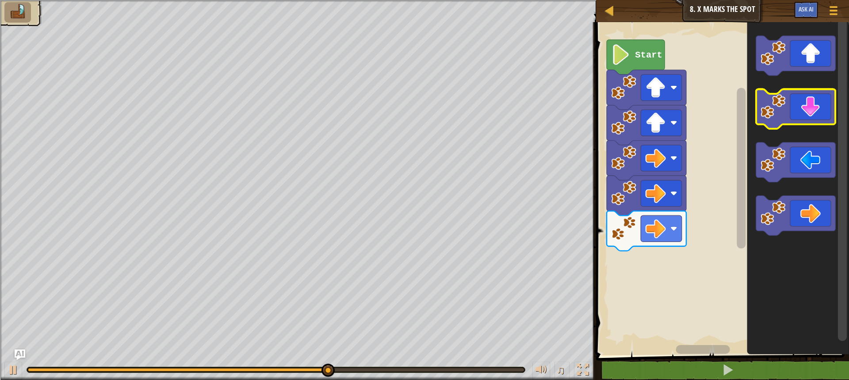
click at [813, 111] on icon "Blockly Workspace" at bounding box center [795, 109] width 80 height 40
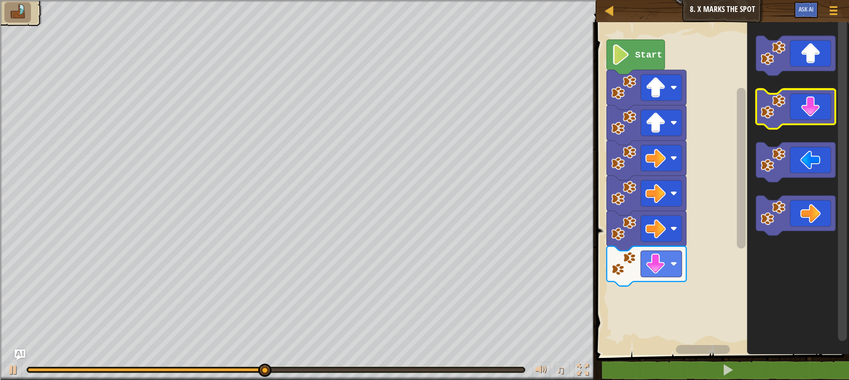
click at [813, 111] on icon "Blockly Workspace" at bounding box center [795, 109] width 80 height 40
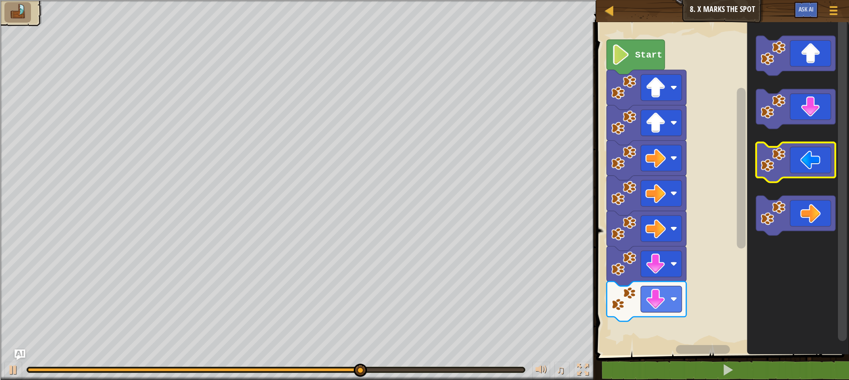
click at [819, 161] on icon "Blockly Workspace" at bounding box center [795, 163] width 80 height 40
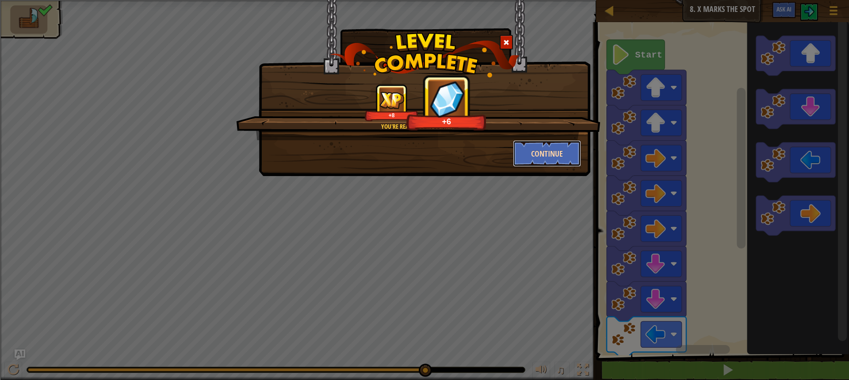
click at [538, 152] on button "Continue" at bounding box center [547, 153] width 69 height 27
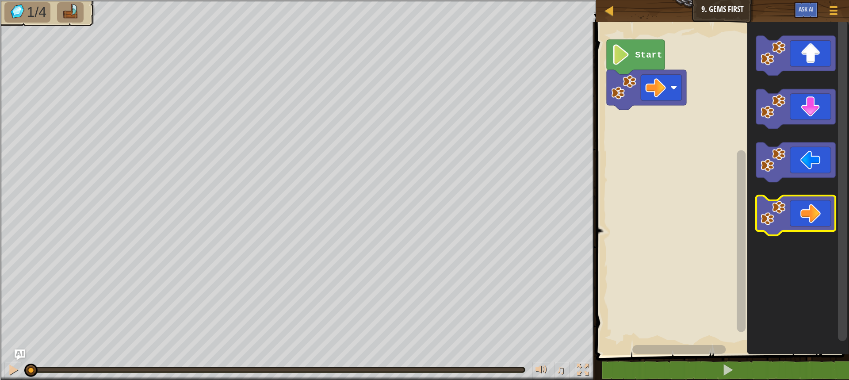
click at [808, 229] on icon "Blockly Workspace" at bounding box center [795, 216] width 80 height 40
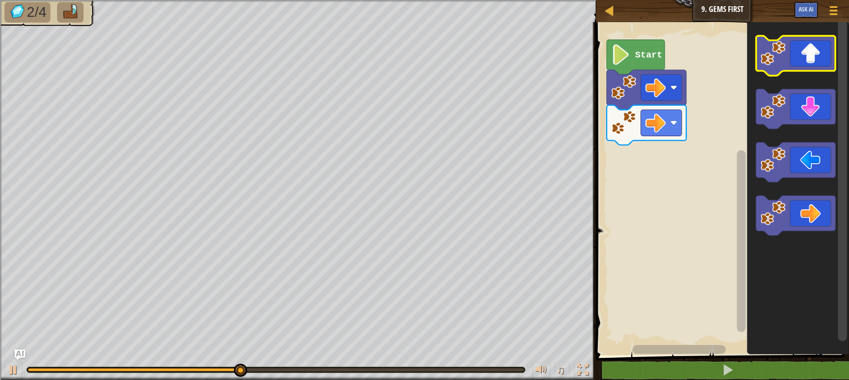
click at [829, 58] on icon "Blockly Workspace" at bounding box center [795, 56] width 80 height 40
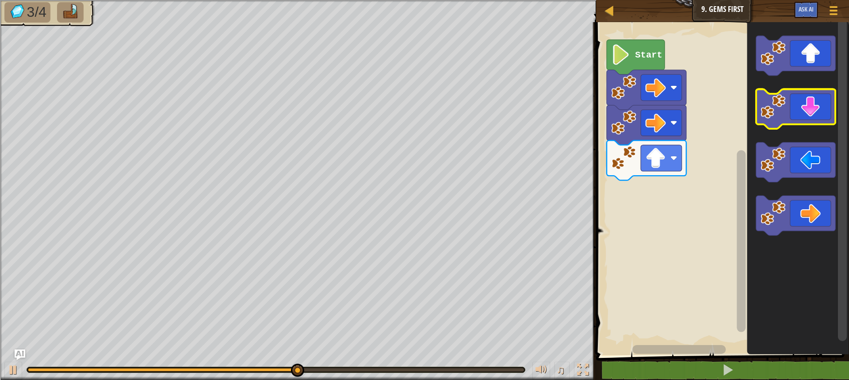
click at [812, 104] on icon "Blockly Workspace" at bounding box center [795, 109] width 80 height 40
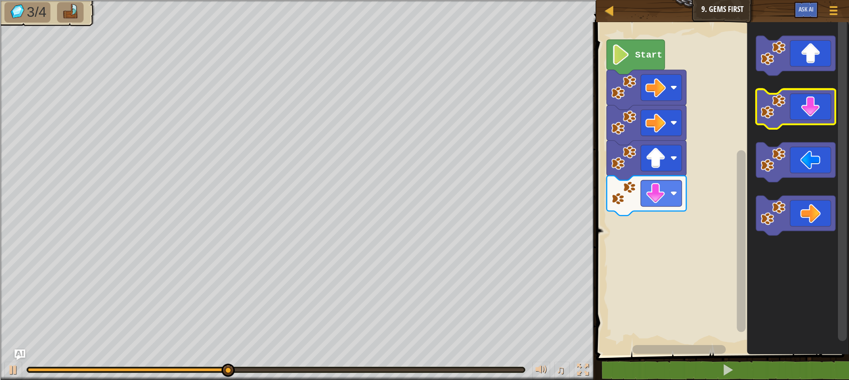
click at [812, 104] on icon "Blockly Workspace" at bounding box center [795, 109] width 80 height 40
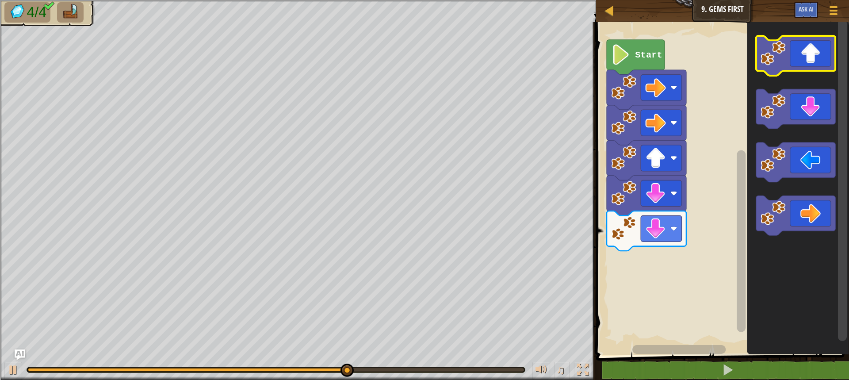
click at [823, 54] on icon "Blockly Workspace" at bounding box center [795, 56] width 80 height 40
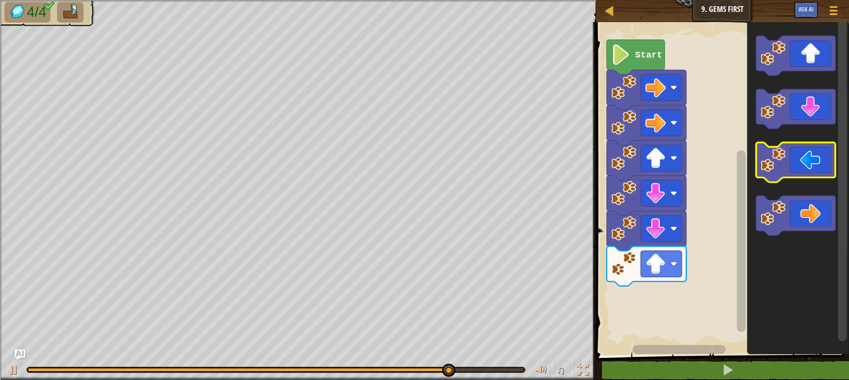
click at [823, 167] on icon "Blockly Workspace" at bounding box center [795, 163] width 80 height 40
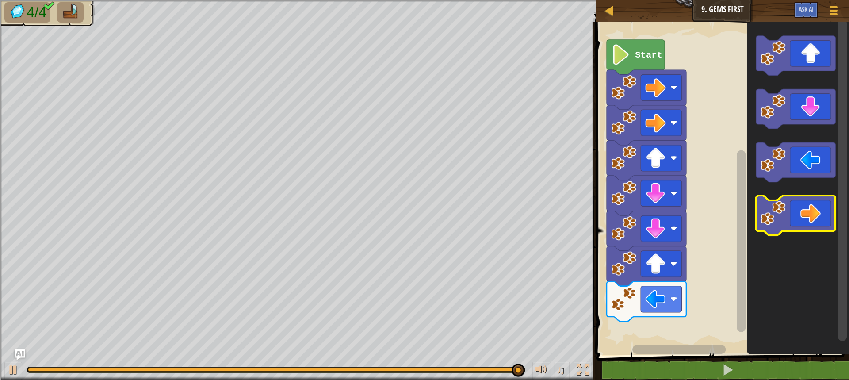
click at [802, 219] on icon "Blockly Workspace" at bounding box center [795, 216] width 80 height 40
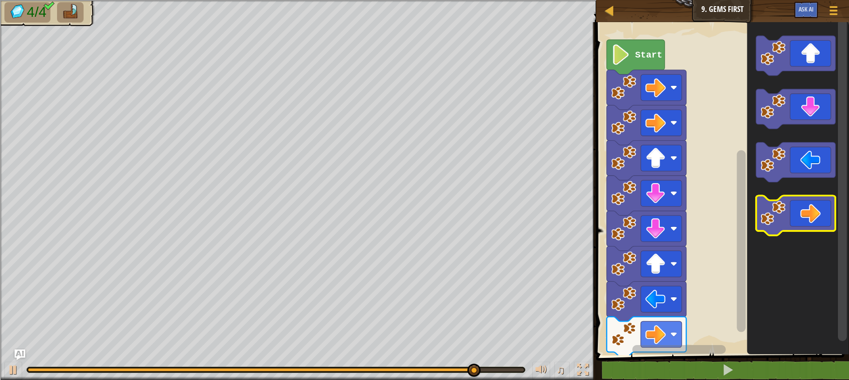
click at [802, 219] on icon "Blockly Workspace" at bounding box center [795, 216] width 80 height 40
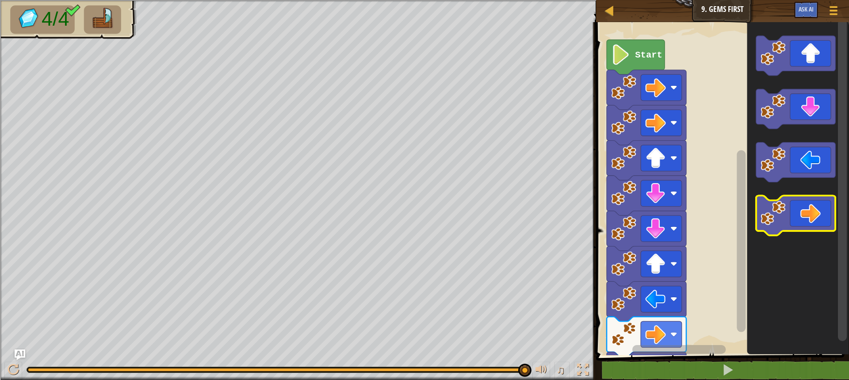
click at [802, 218] on icon "Blockly Workspace" at bounding box center [795, 216] width 80 height 40
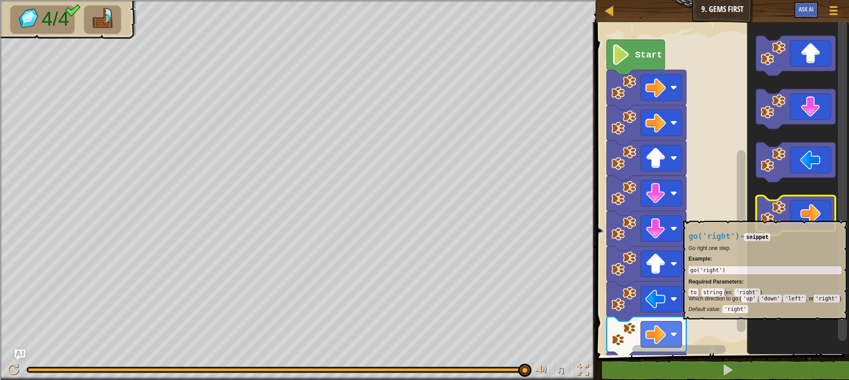
click at [803, 216] on icon "Blockly Workspace" at bounding box center [795, 216] width 80 height 40
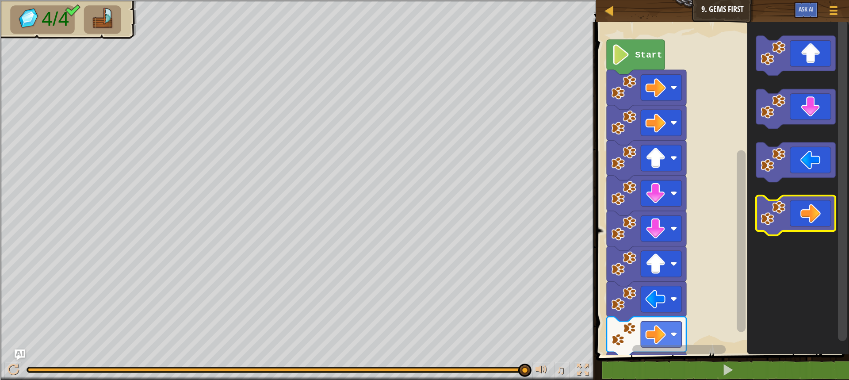
click at [803, 216] on icon "Blockly Workspace" at bounding box center [795, 216] width 80 height 40
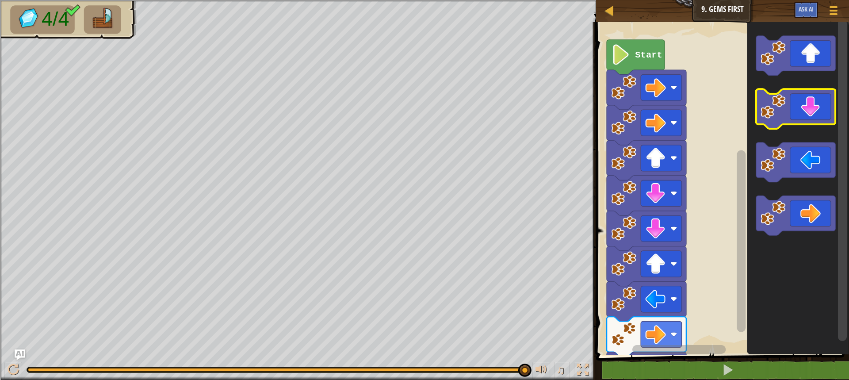
click at [812, 112] on icon "Blockly Workspace" at bounding box center [795, 109] width 80 height 40
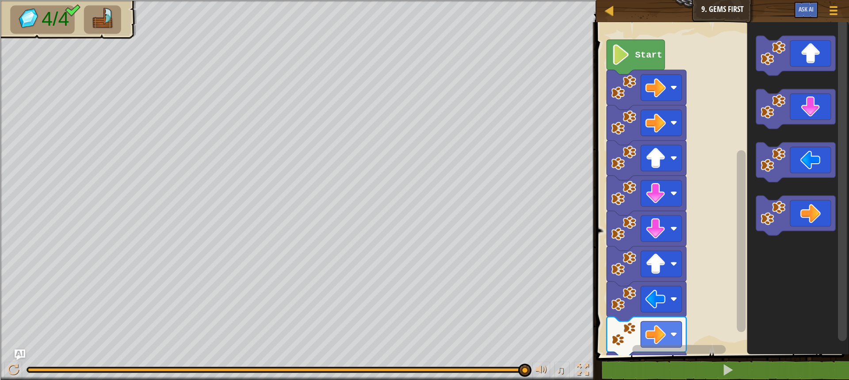
click at [672, 320] on icon "Blockly Workspace" at bounding box center [646, 336] width 80 height 40
click at [667, 327] on rect "Blockly Workspace" at bounding box center [660, 334] width 41 height 26
click at [661, 294] on image "Blockly Workspace" at bounding box center [655, 299] width 20 height 20
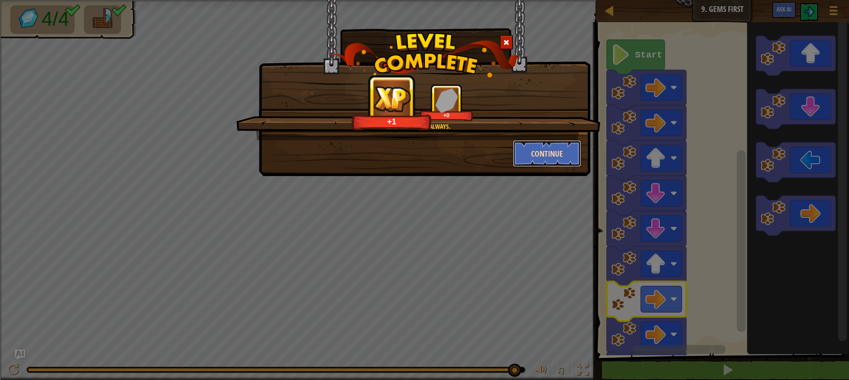
click at [534, 157] on button "Continue" at bounding box center [547, 153] width 69 height 27
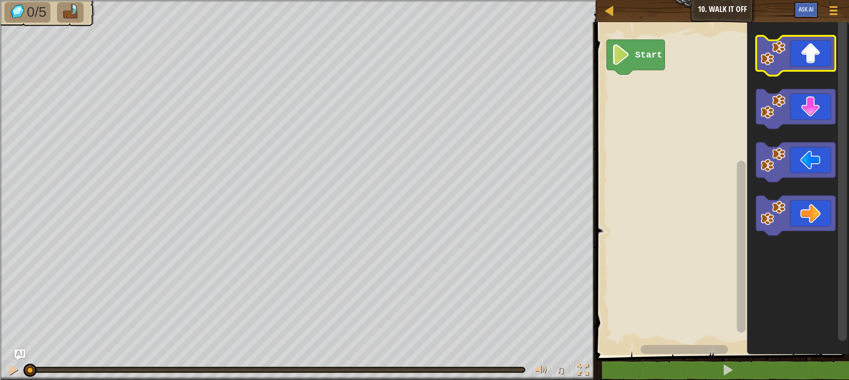
click at [812, 48] on icon "Blockly Workspace" at bounding box center [795, 56] width 80 height 40
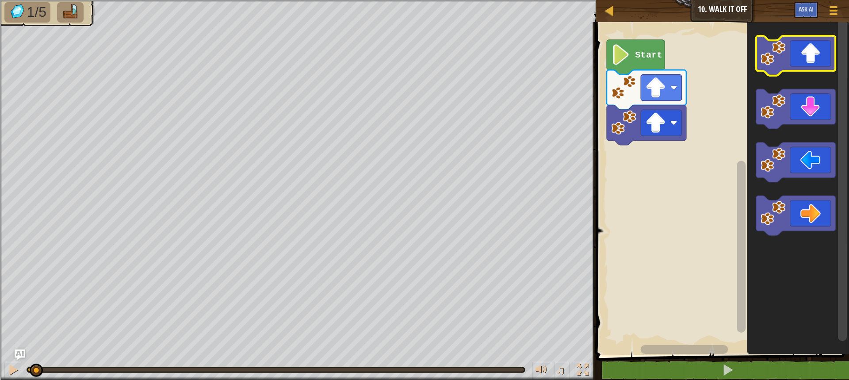
click at [812, 48] on icon "Blockly Workspace" at bounding box center [795, 56] width 80 height 40
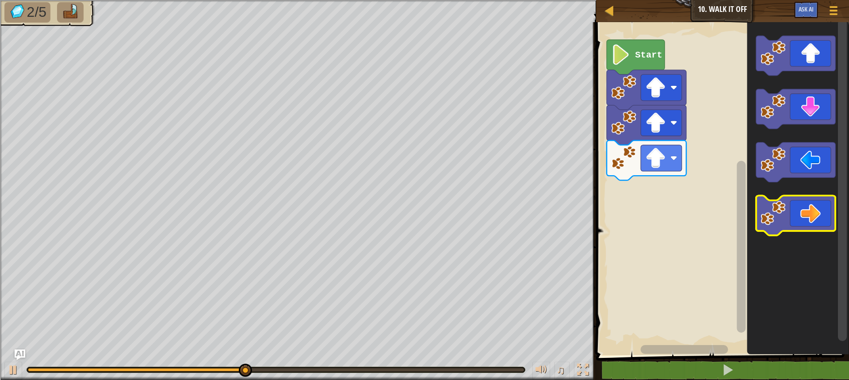
click at [829, 222] on icon "Blockly Workspace" at bounding box center [795, 216] width 80 height 40
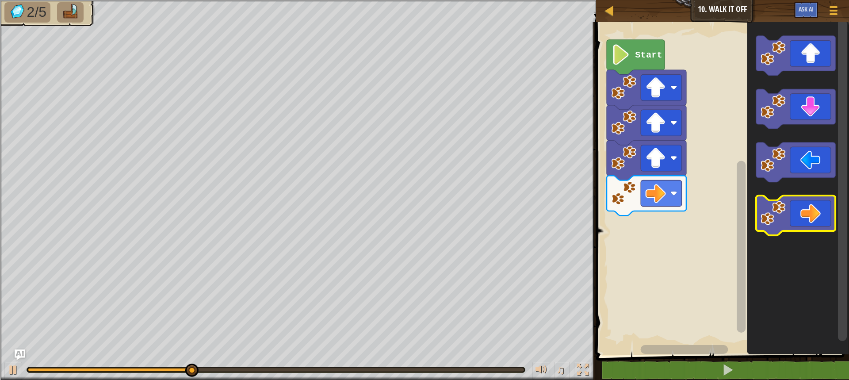
click at [827, 223] on icon "Blockly Workspace" at bounding box center [795, 216] width 80 height 40
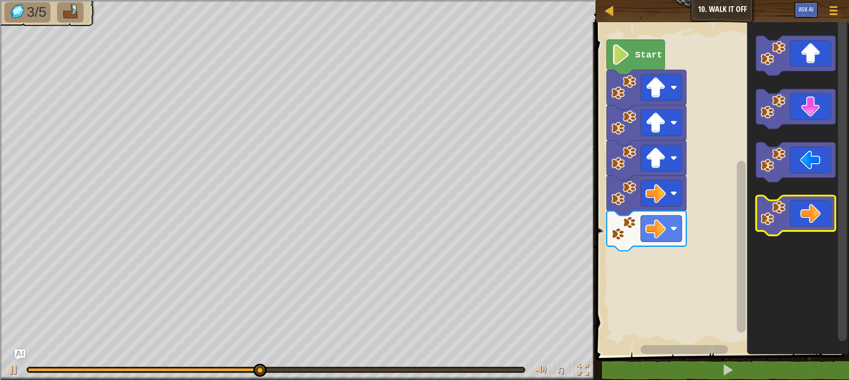
click at [827, 223] on icon "Blockly Workspace" at bounding box center [795, 216] width 80 height 40
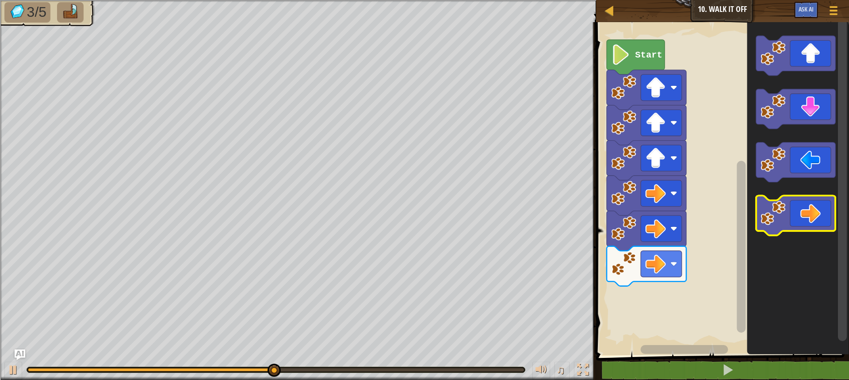
click at [827, 223] on icon "Blockly Workspace" at bounding box center [795, 216] width 80 height 40
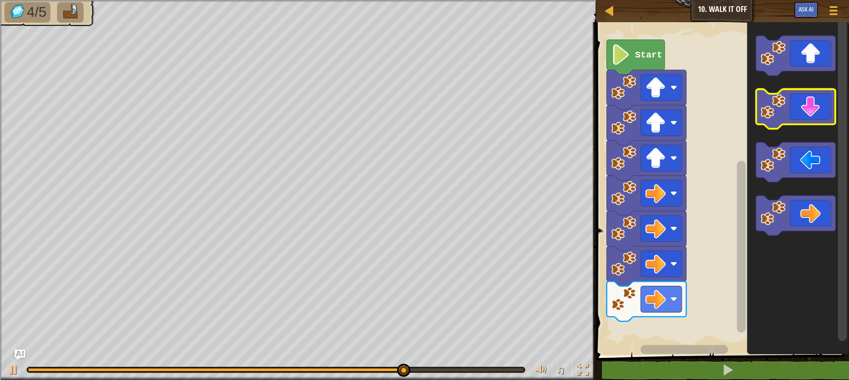
click at [800, 118] on icon "Blockly Workspace" at bounding box center [795, 109] width 80 height 40
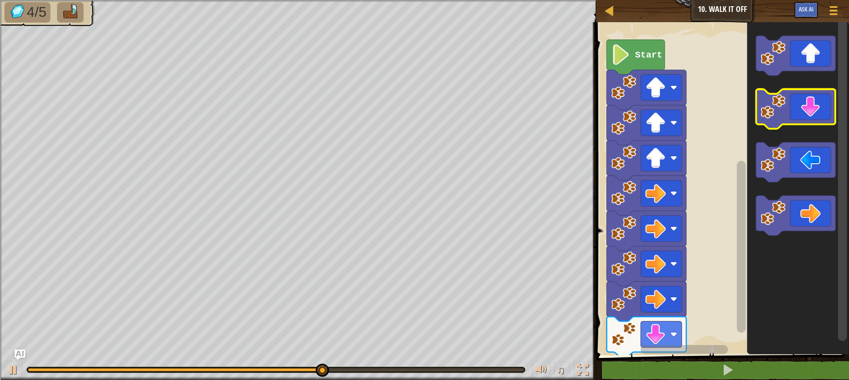
click at [803, 119] on icon "Blockly Workspace" at bounding box center [795, 109] width 80 height 40
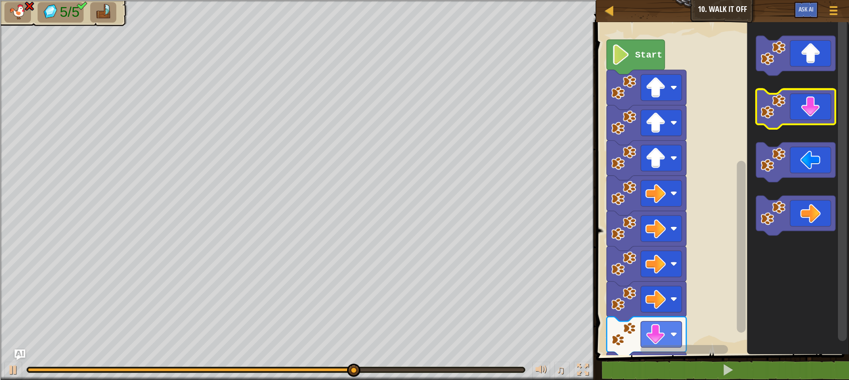
click at [803, 119] on icon "Blockly Workspace" at bounding box center [795, 109] width 80 height 40
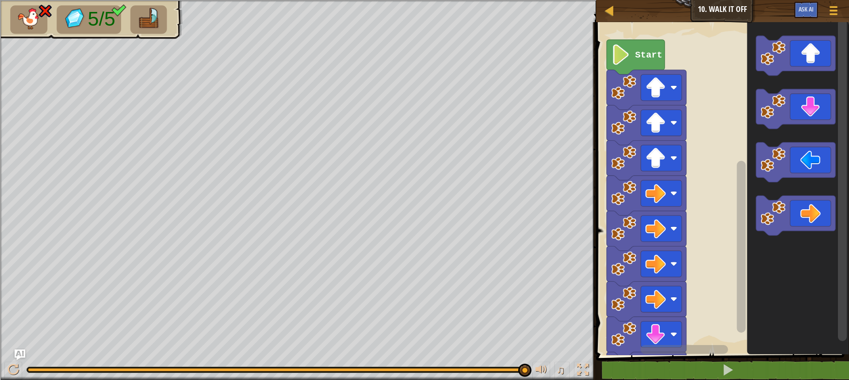
click at [645, 59] on text "Start" at bounding box center [648, 55] width 27 height 10
click at [811, 57] on icon "Blockly Workspace" at bounding box center [795, 56] width 80 height 40
click at [807, 171] on icon "Blockly Workspace" at bounding box center [795, 163] width 80 height 40
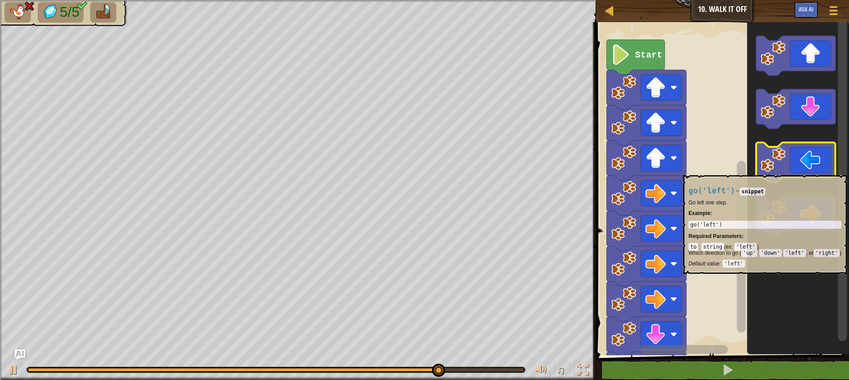
click at [808, 170] on icon "Blockly Workspace" at bounding box center [795, 163] width 80 height 40
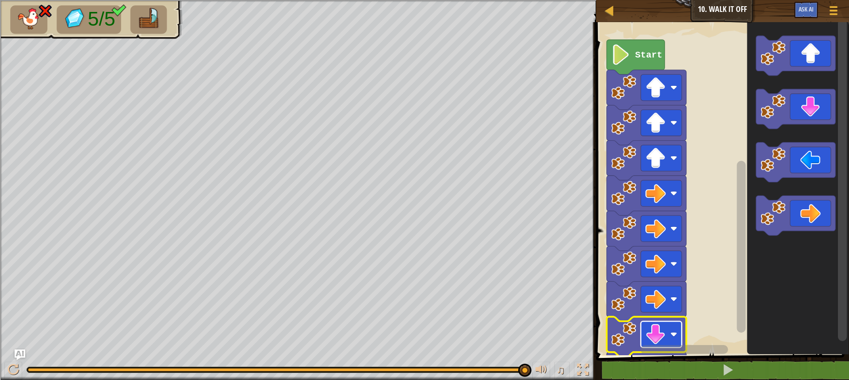
click at [664, 330] on image "Blockly Workspace" at bounding box center [655, 334] width 20 height 20
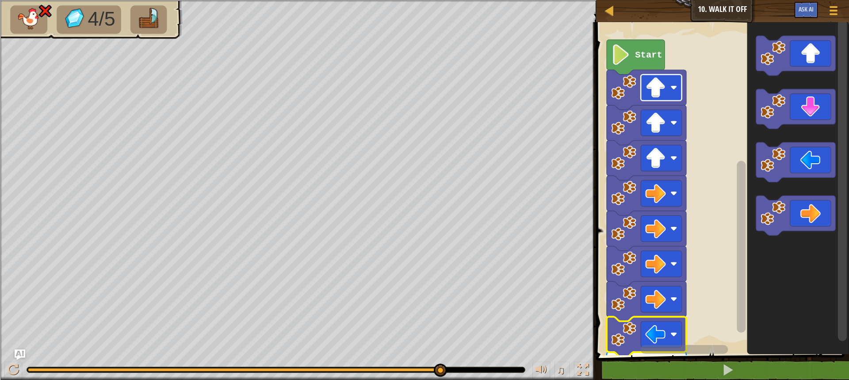
click at [662, 87] on image "Blockly Workspace" at bounding box center [655, 87] width 20 height 20
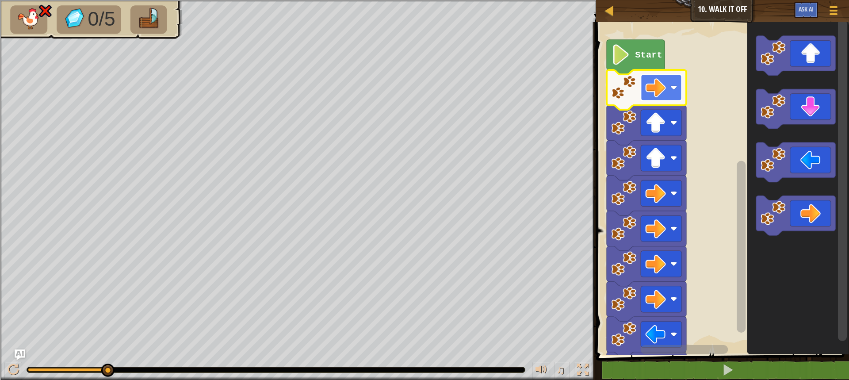
click at [654, 98] on image "Blockly Workspace" at bounding box center [655, 87] width 20 height 20
click at [654, 87] on image "Blockly Workspace" at bounding box center [655, 87] width 20 height 20
click at [668, 91] on rect "Blockly Workspace" at bounding box center [660, 87] width 41 height 26
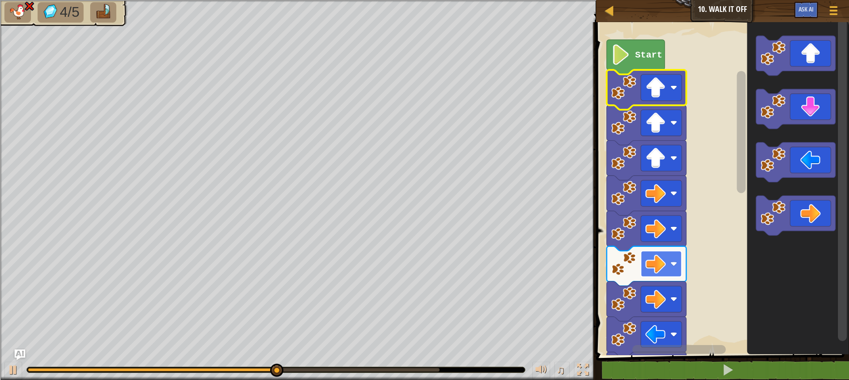
click at [656, 251] on rect "Blockly Workspace" at bounding box center [660, 264] width 41 height 26
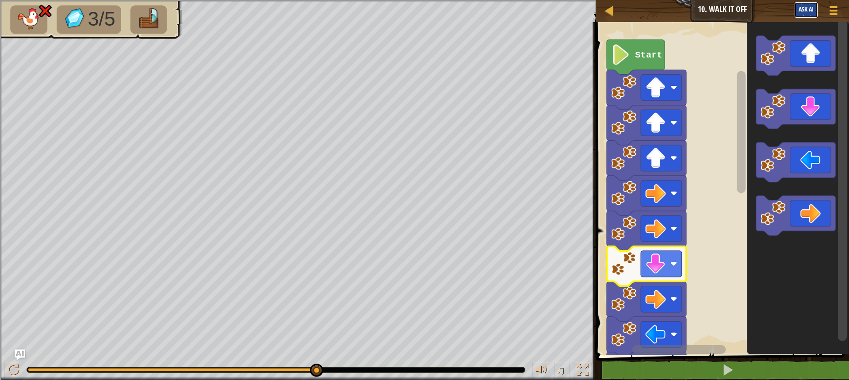
click at [800, 6] on span "Ask AI" at bounding box center [805, 9] width 15 height 8
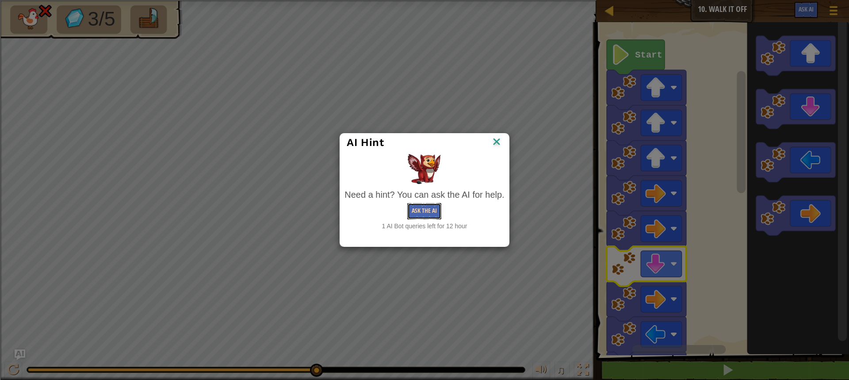
click at [428, 208] on button "Ask the AI" at bounding box center [424, 211] width 34 height 16
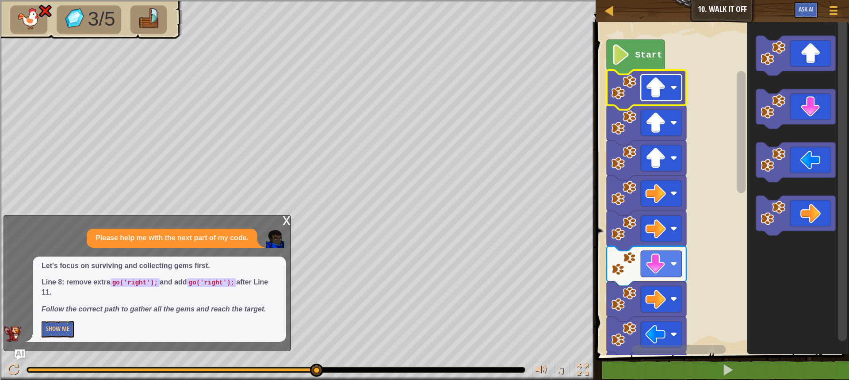
click at [663, 92] on image "Blockly Workspace" at bounding box center [655, 87] width 20 height 20
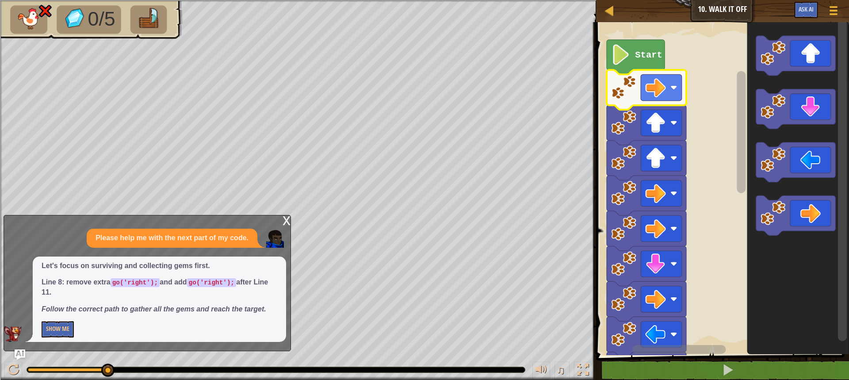
click at [638, 87] on icon "Blockly Workspace" at bounding box center [646, 90] width 80 height 40
click at [663, 88] on image "Blockly Workspace" at bounding box center [655, 87] width 20 height 20
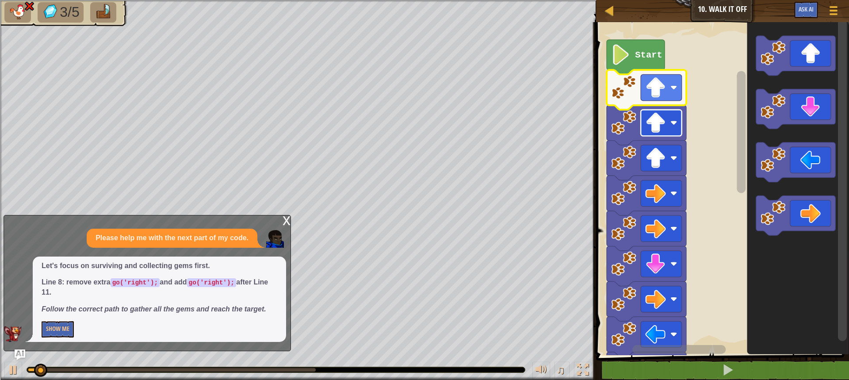
click at [667, 125] on rect "Blockly Workspace" at bounding box center [660, 123] width 41 height 26
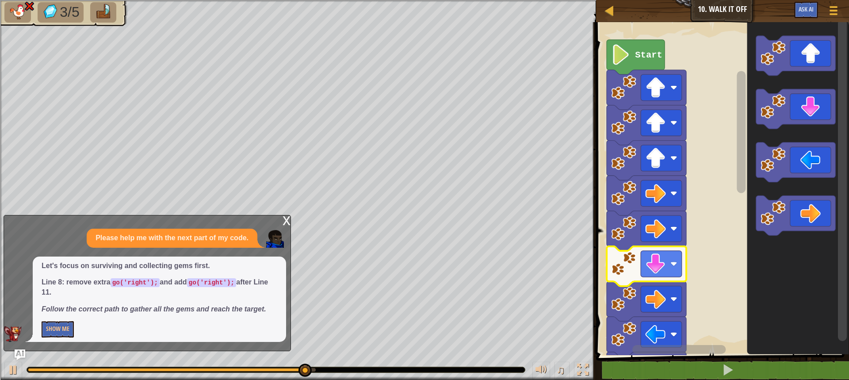
click at [665, 261] on image "Blockly Workspace" at bounding box center [655, 263] width 20 height 20
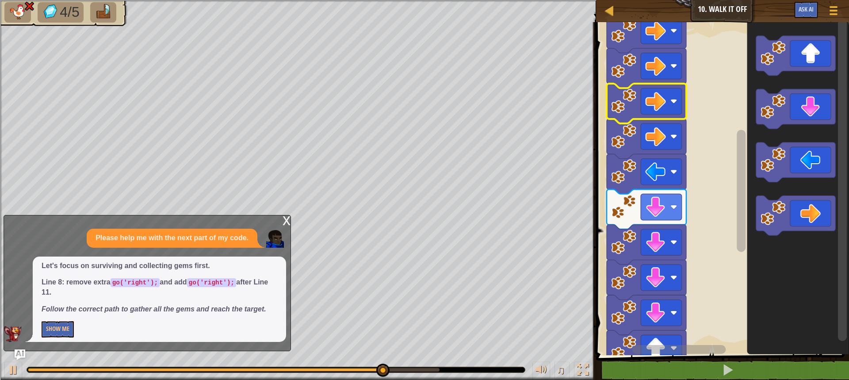
click at [751, 237] on div "Start" at bounding box center [720, 186] width 255 height 337
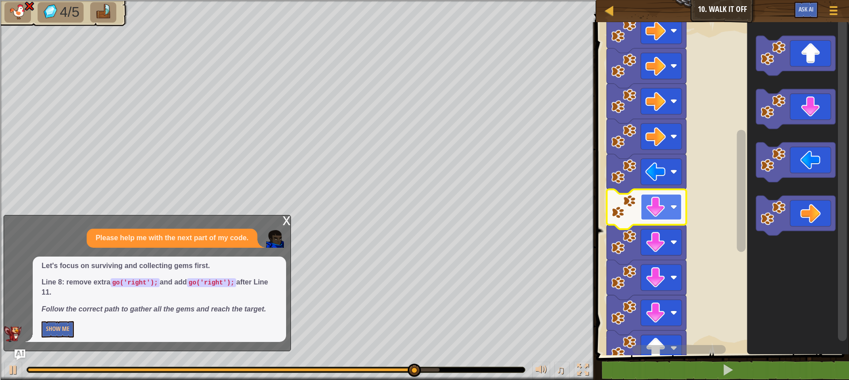
click at [672, 211] on rect "Blockly Workspace" at bounding box center [660, 207] width 41 height 26
